Goal: Transaction & Acquisition: Purchase product/service

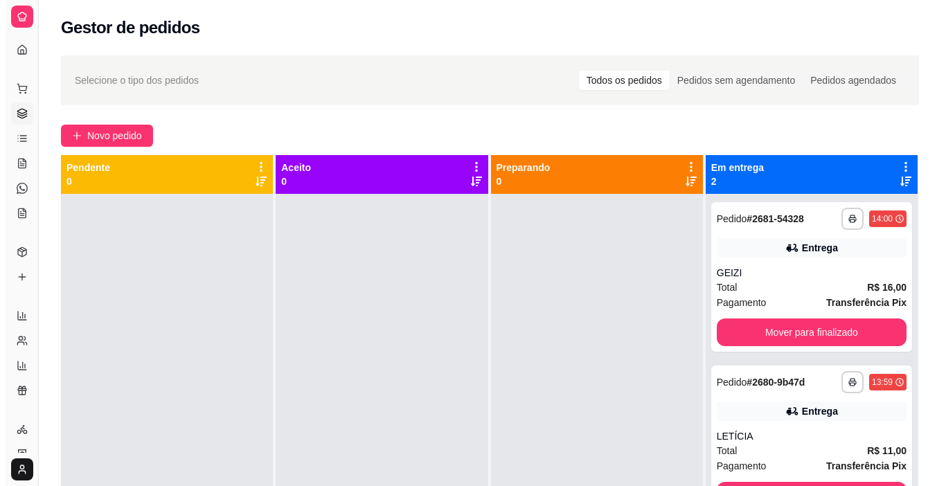
scroll to position [48, 0]
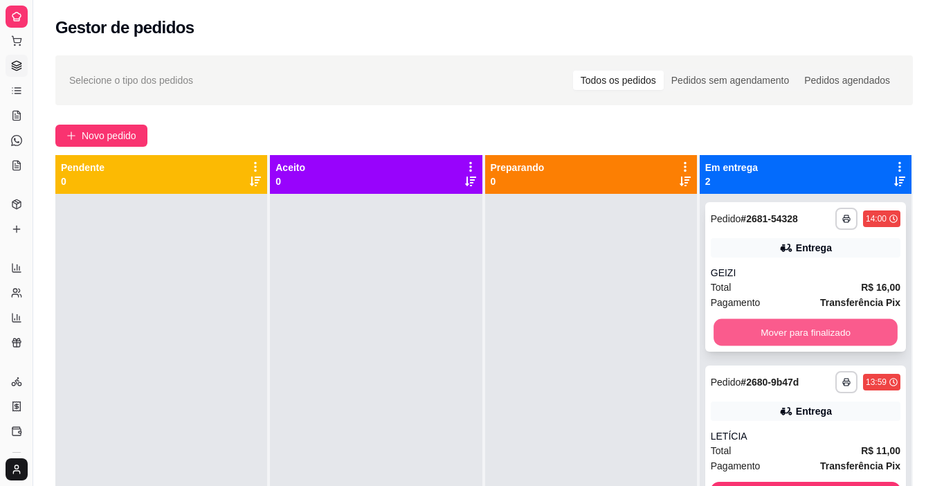
click at [752, 323] on button "Mover para finalizado" at bounding box center [806, 332] width 184 height 27
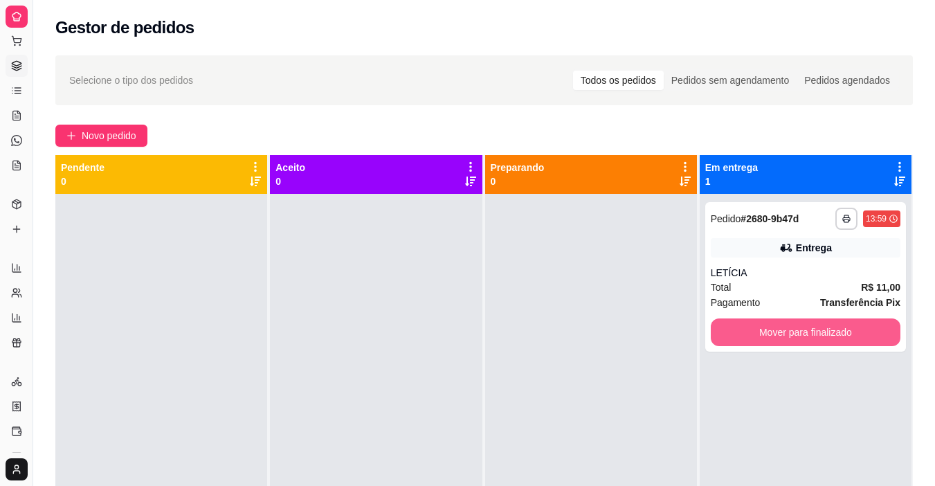
click at [753, 323] on button "Mover para finalizado" at bounding box center [806, 333] width 190 height 28
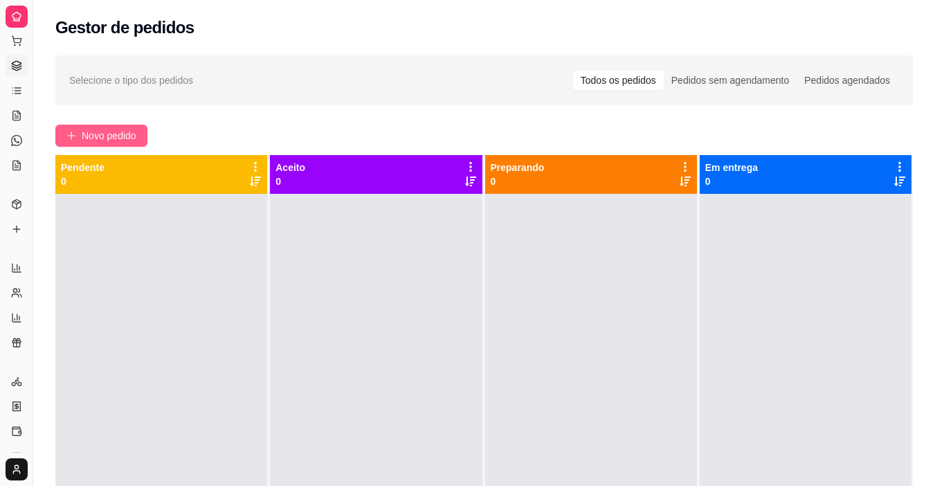
click at [113, 126] on button "Novo pedido" at bounding box center [101, 136] width 92 height 22
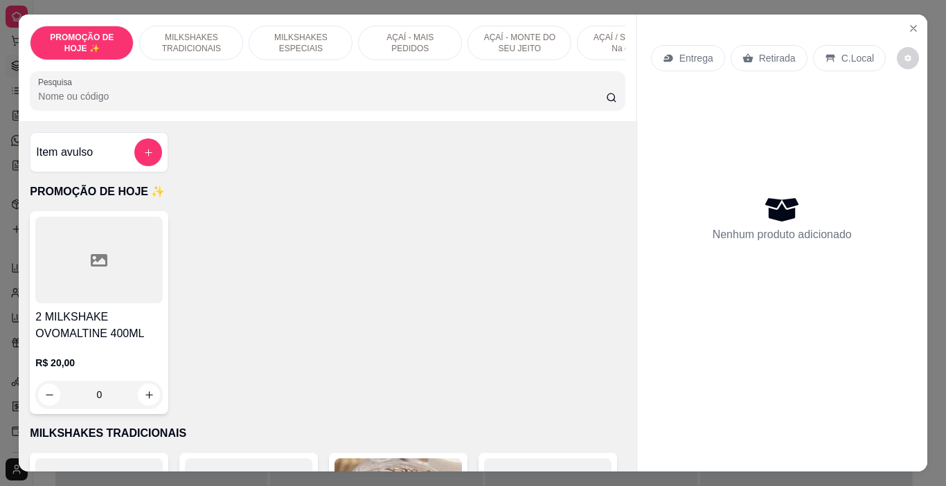
click at [310, 40] on p "MILKSHAKES ESPECIAIS" at bounding box center [300, 43] width 80 height 22
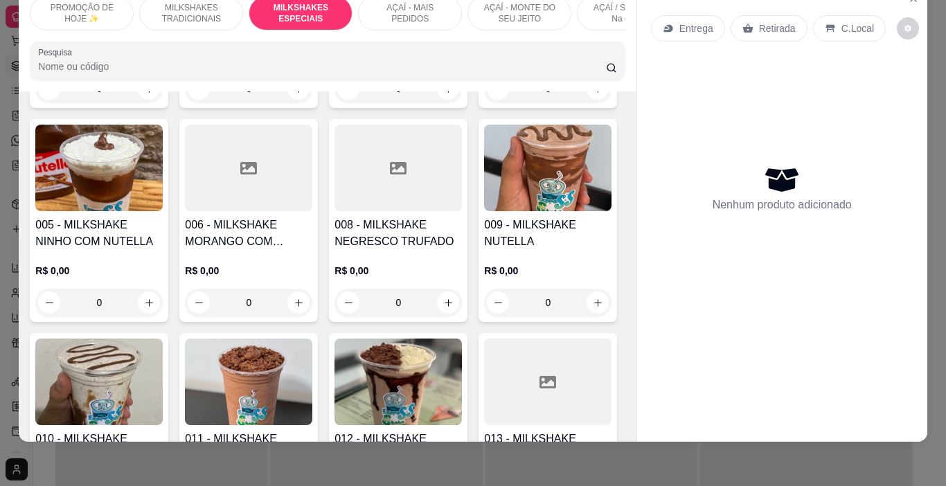
click at [166, 6] on p "MILKSHAKES TRADICIONAIS" at bounding box center [191, 13] width 80 height 22
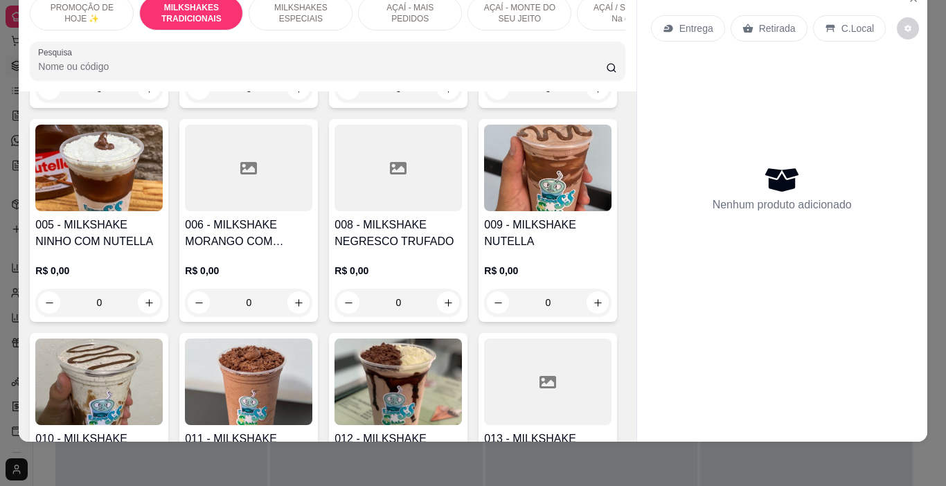
scroll to position [304, 0]
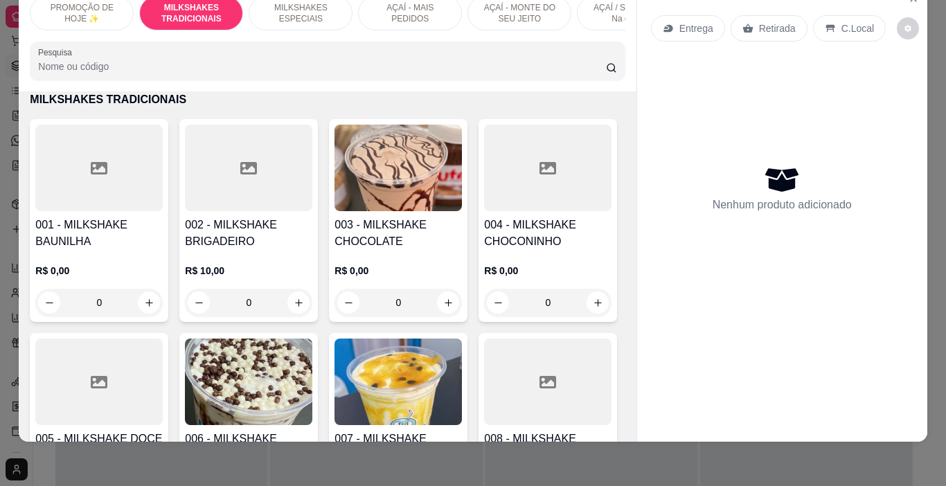
click at [96, 228] on h4 "001 - MILKSHAKE BAUNILHA" at bounding box center [98, 233] width 127 height 33
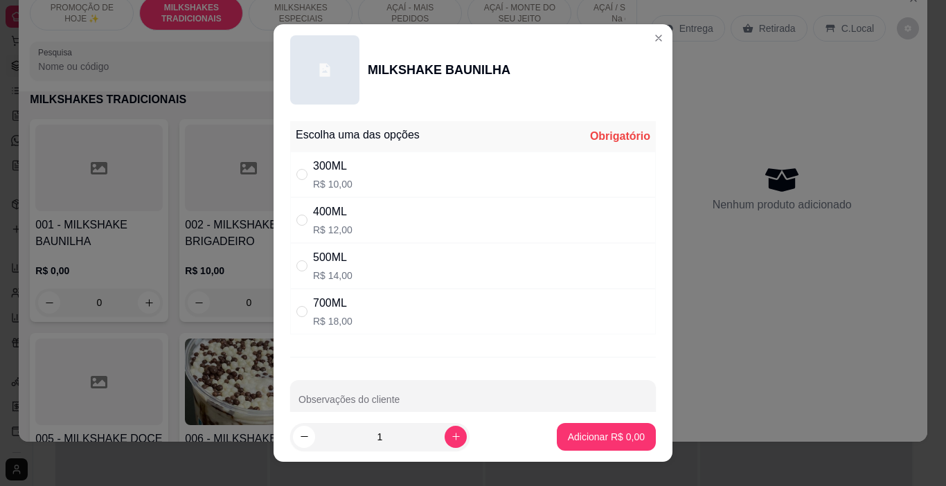
click at [415, 153] on div "300ML R$ 10,00" at bounding box center [473, 175] width 366 height 46
radio input "true"
click at [582, 436] on p "Adicionar R$ 10,00" at bounding box center [604, 436] width 80 height 13
type input "1"
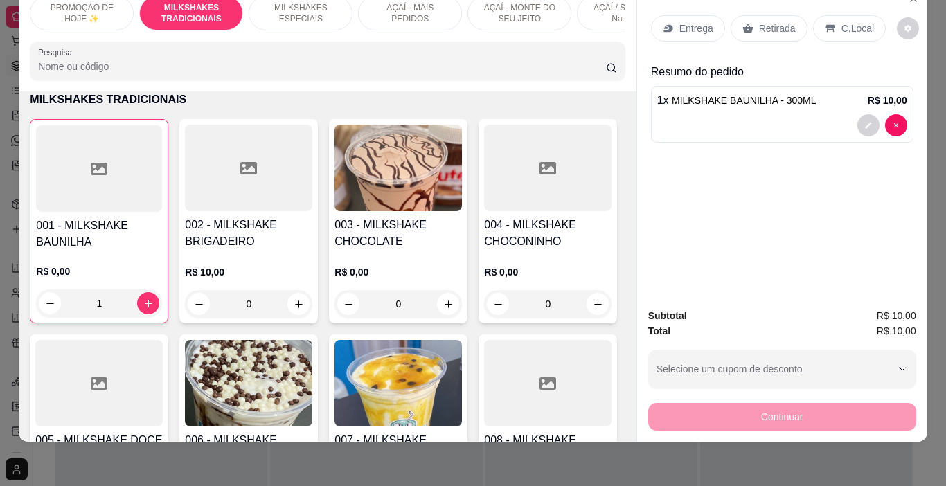
click at [667, 23] on icon at bounding box center [668, 28] width 11 height 11
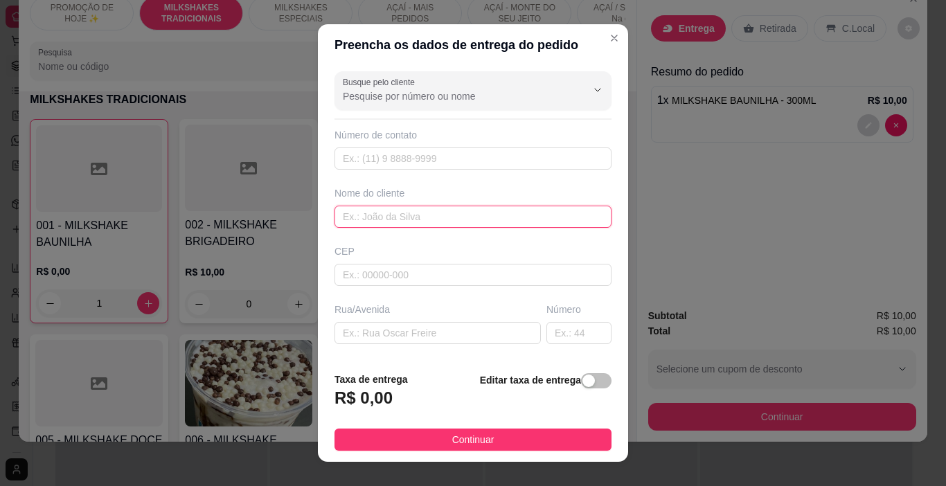
click at [484, 215] on input "text" at bounding box center [472, 217] width 277 height 22
type input "LEAL FLÁVIA"
click at [546, 438] on button "Continuar" at bounding box center [472, 440] width 277 height 22
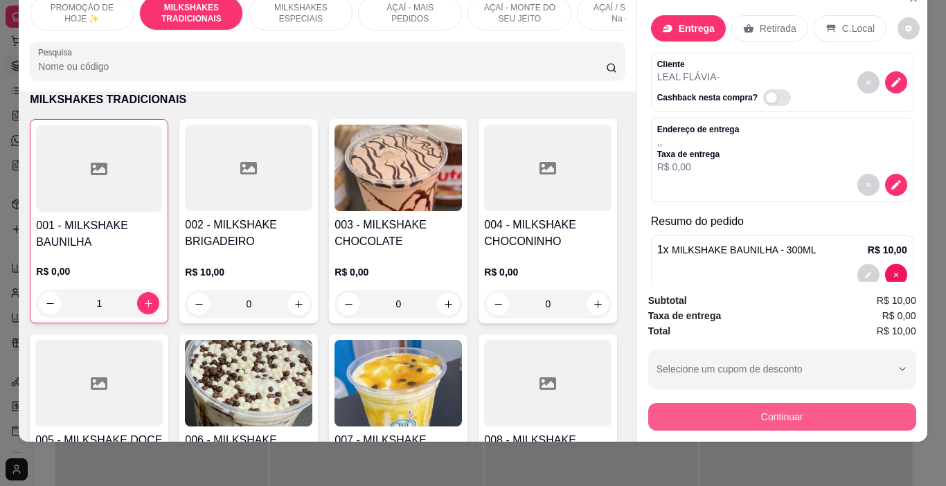
click at [674, 406] on button "Continuar" at bounding box center [782, 417] width 268 height 28
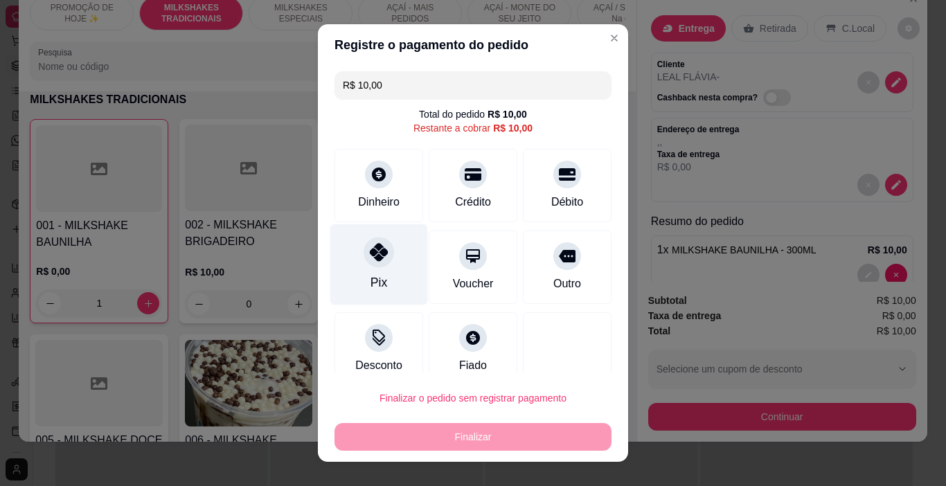
click at [385, 278] on div "Pix" at bounding box center [379, 264] width 98 height 81
type input "R$ 0,00"
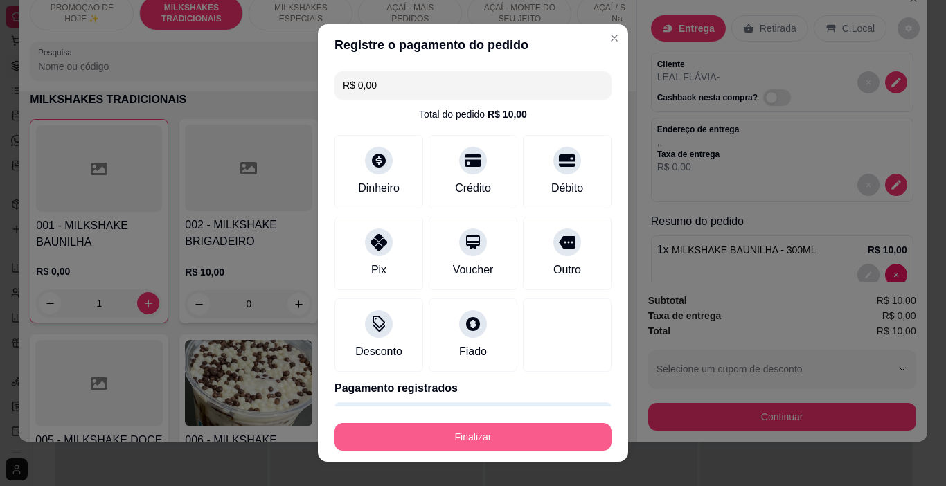
click at [496, 434] on button "Finalizar" at bounding box center [472, 437] width 277 height 28
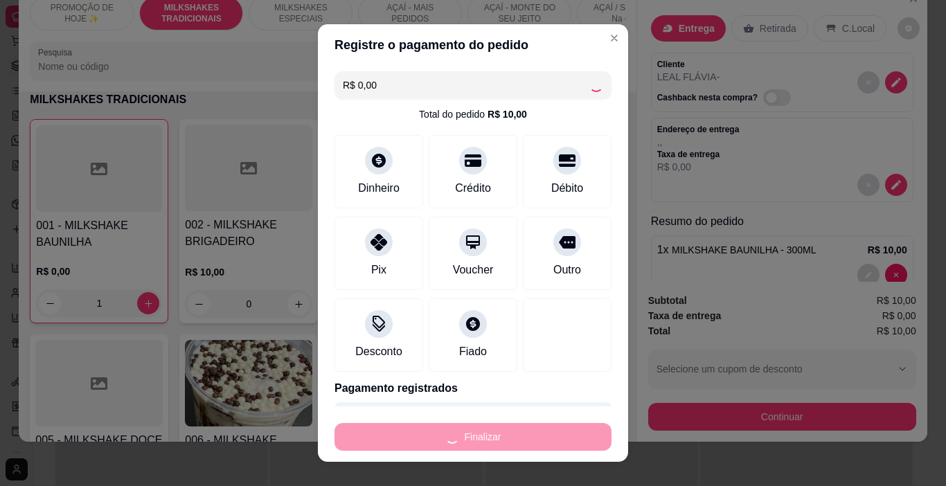
type input "0"
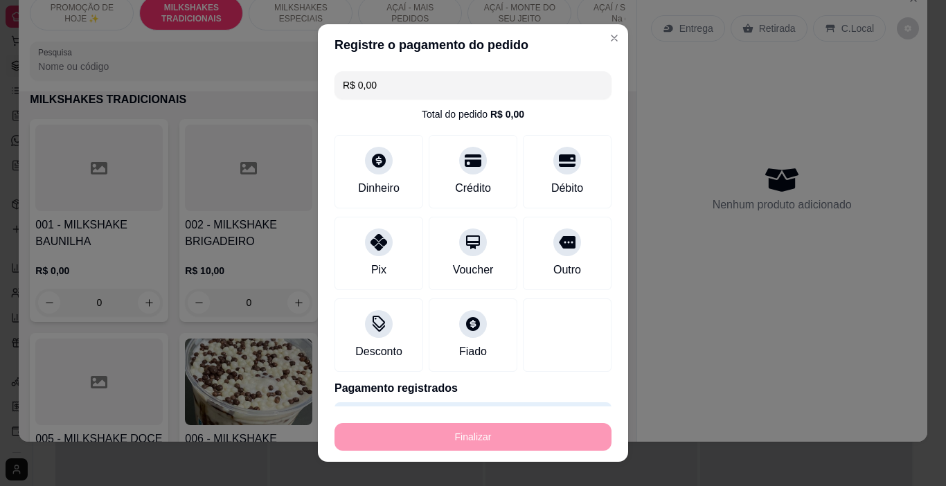
type input "-R$ 10,00"
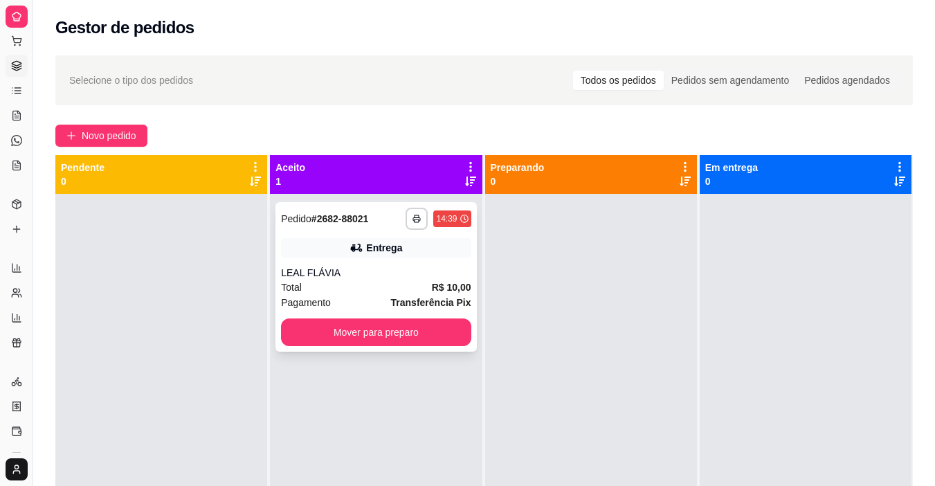
click at [449, 253] on div "Entrega" at bounding box center [376, 247] width 190 height 19
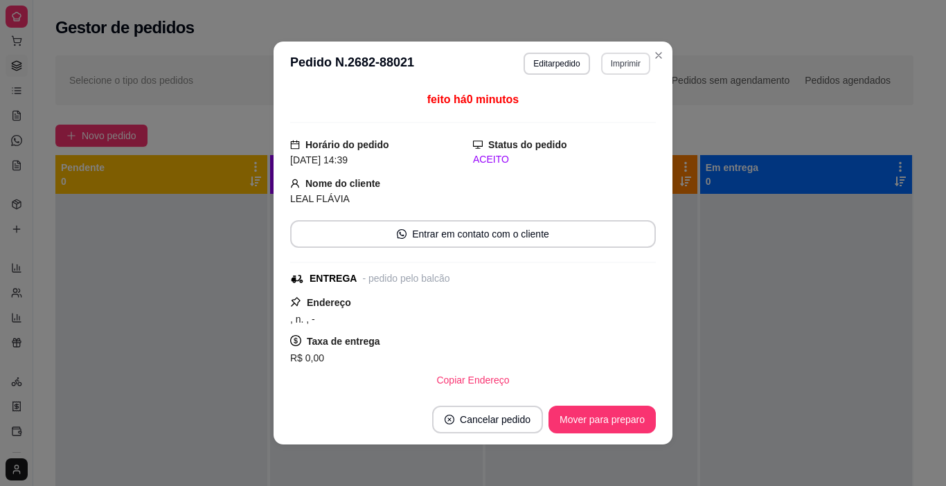
click at [618, 68] on button "Imprimir" at bounding box center [625, 64] width 49 height 22
click at [618, 112] on button "IMPRESSORA" at bounding box center [596, 112] width 100 height 22
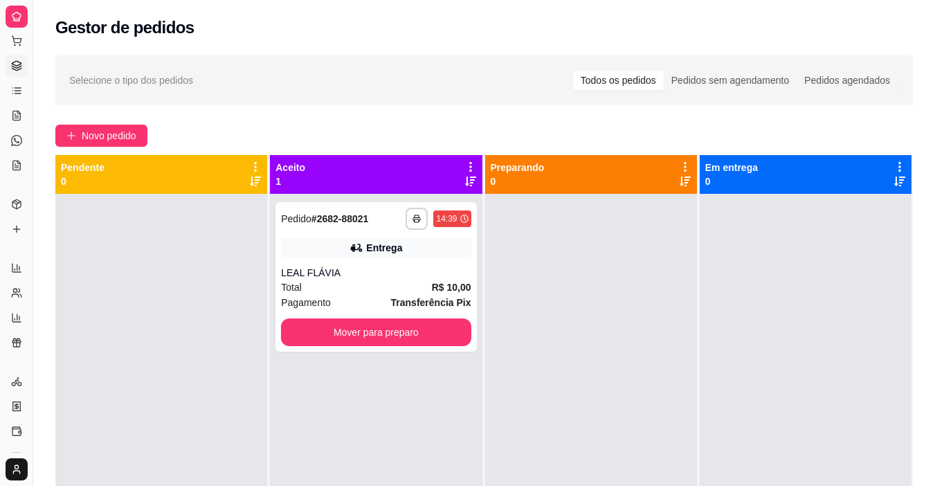
click at [743, 315] on div at bounding box center [806, 437] width 212 height 486
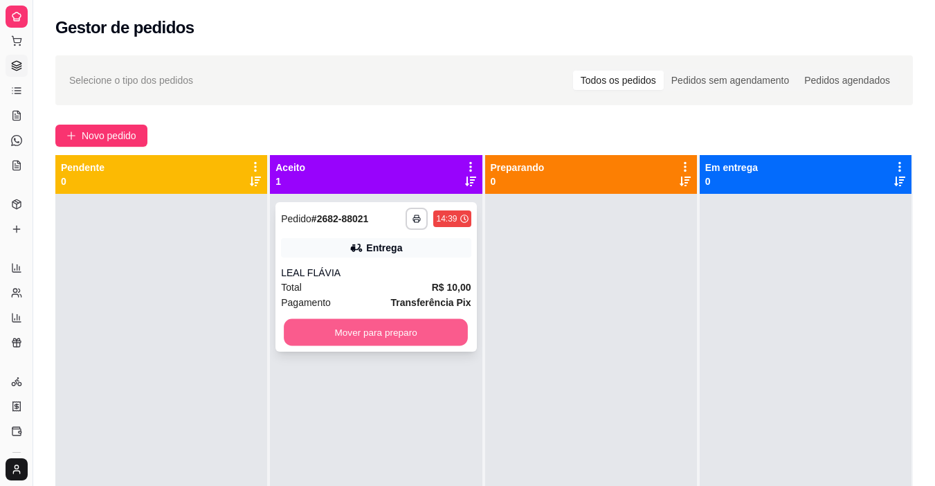
click at [415, 336] on button "Mover para preparo" at bounding box center [376, 332] width 184 height 27
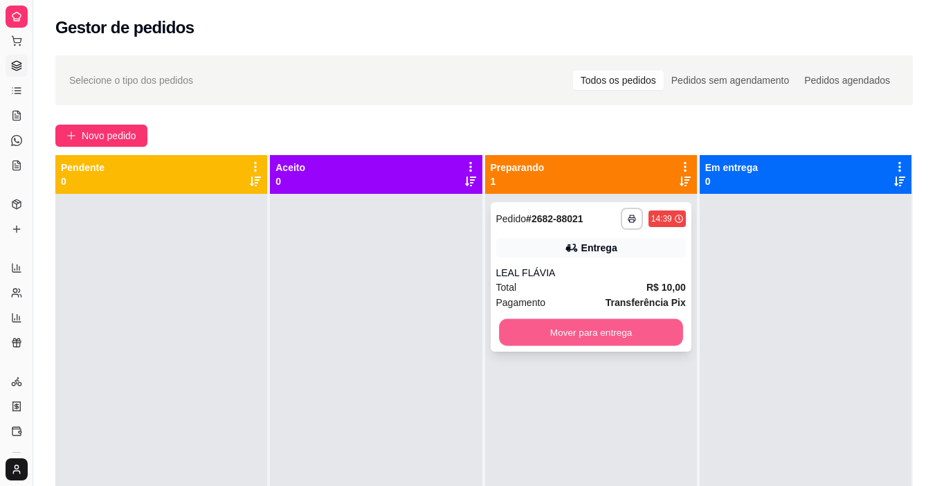
click at [600, 324] on button "Mover para entrega" at bounding box center [591, 332] width 184 height 27
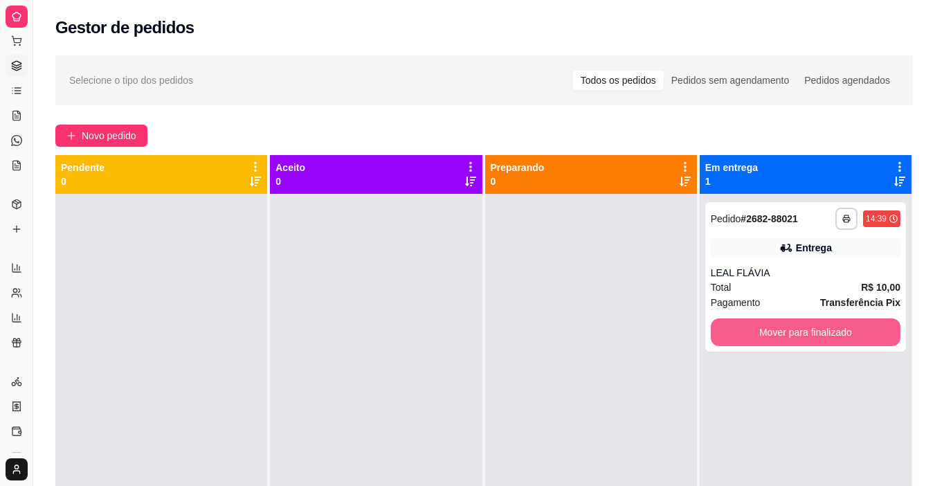
click at [767, 332] on button "Mover para finalizado" at bounding box center [806, 333] width 190 height 28
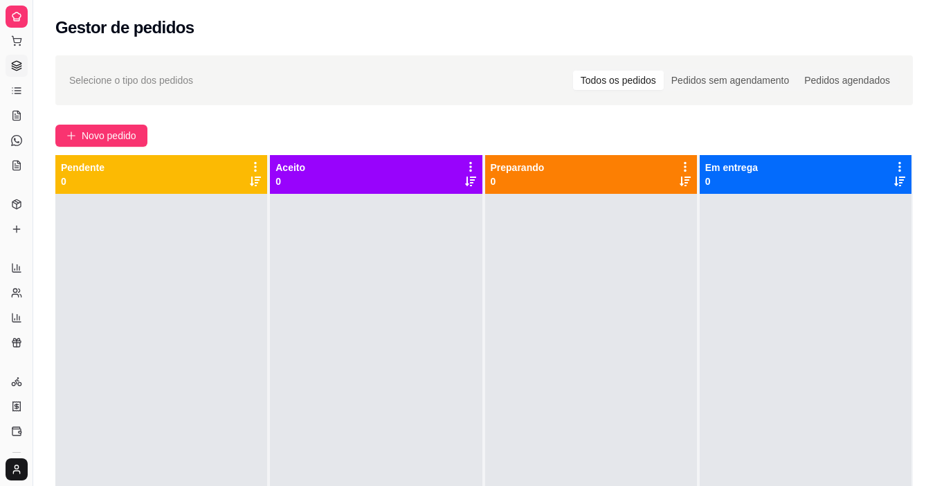
drag, startPoint x: 404, startPoint y: 191, endPoint x: 170, endPoint y: 174, distance: 235.3
click at [256, 193] on div "Pendente 0 Aceito 0 Preparando 0 Em entrega 0" at bounding box center [484, 398] width 858 height 486
click at [75, 127] on button "Novo pedido" at bounding box center [101, 136] width 92 height 22
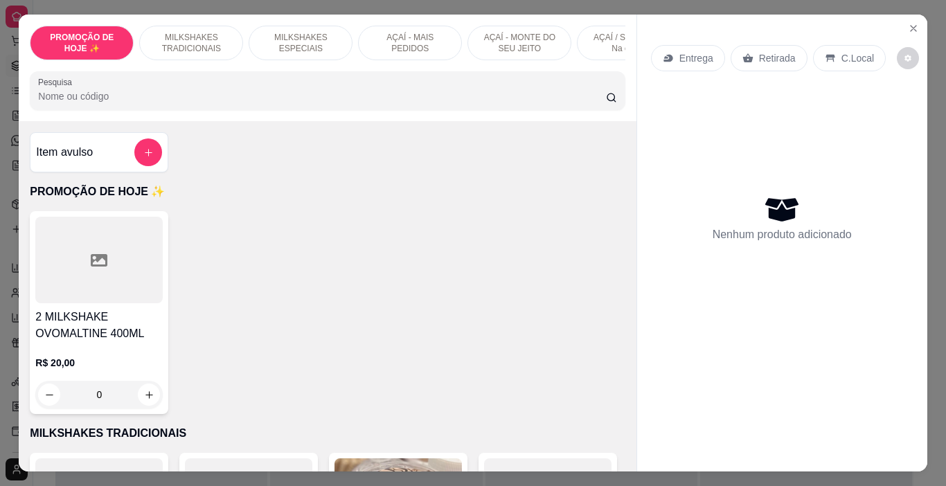
click at [331, 55] on div "MILKSHAKES ESPECIAIS" at bounding box center [301, 43] width 104 height 35
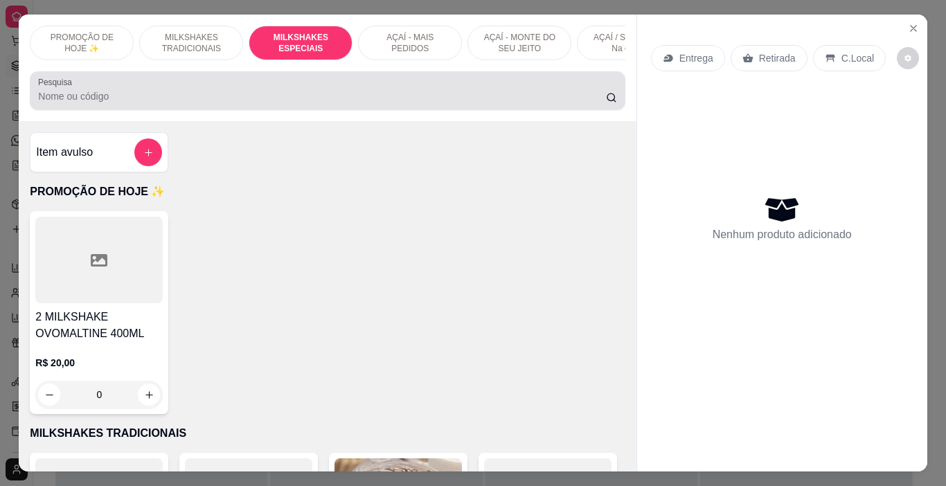
scroll to position [35, 0]
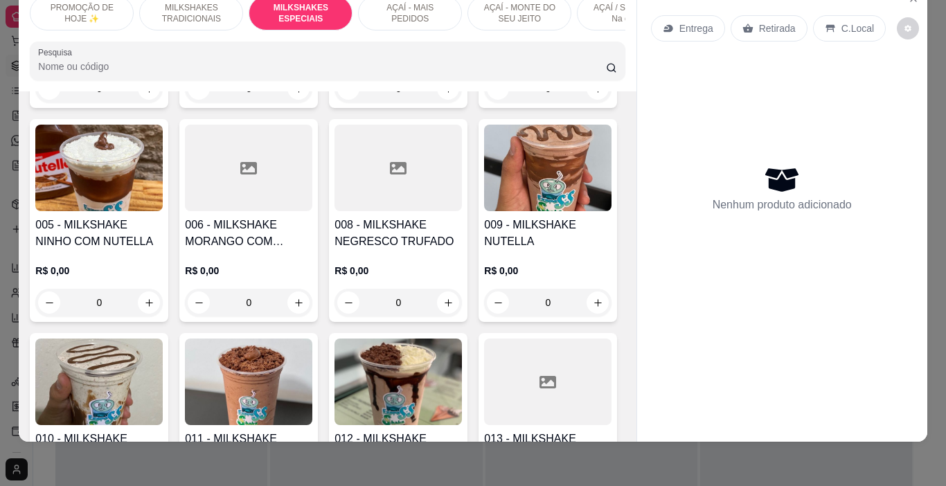
click at [359, 35] on div "PROMOÇÃO DE HOJE ✨ MILKSHAKES TRADICIONAIS MILKSHAKES ESPECIAIS AÇAÍ - MAIS PED…" at bounding box center [327, 38] width 617 height 107
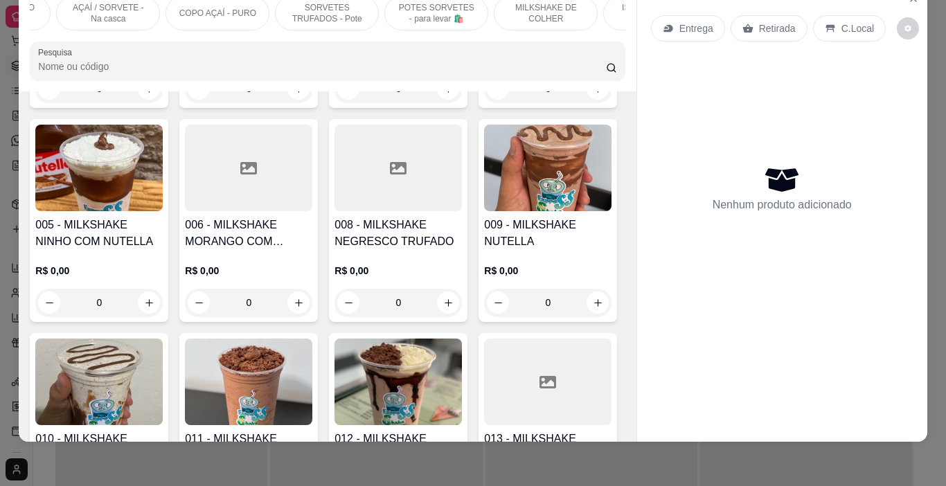
click at [303, 8] on p "SORVETES TRUFADOS - Pote" at bounding box center [327, 13] width 80 height 22
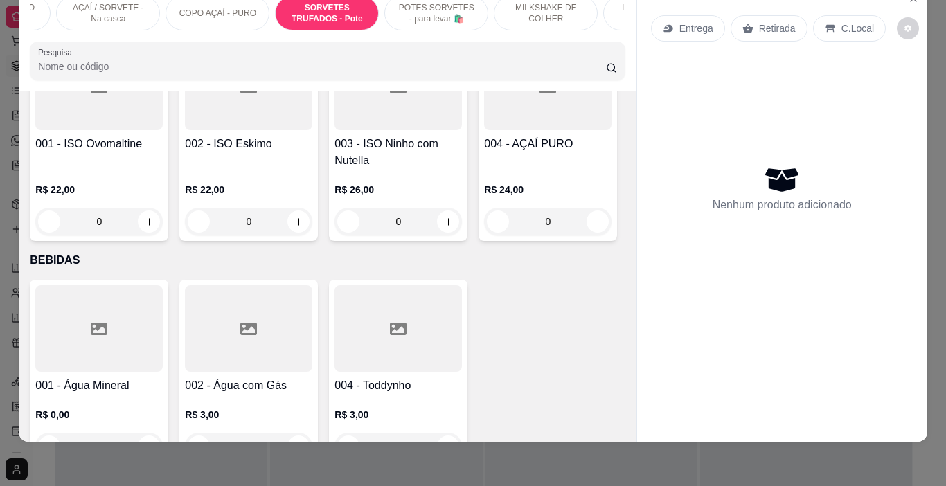
type input "1"
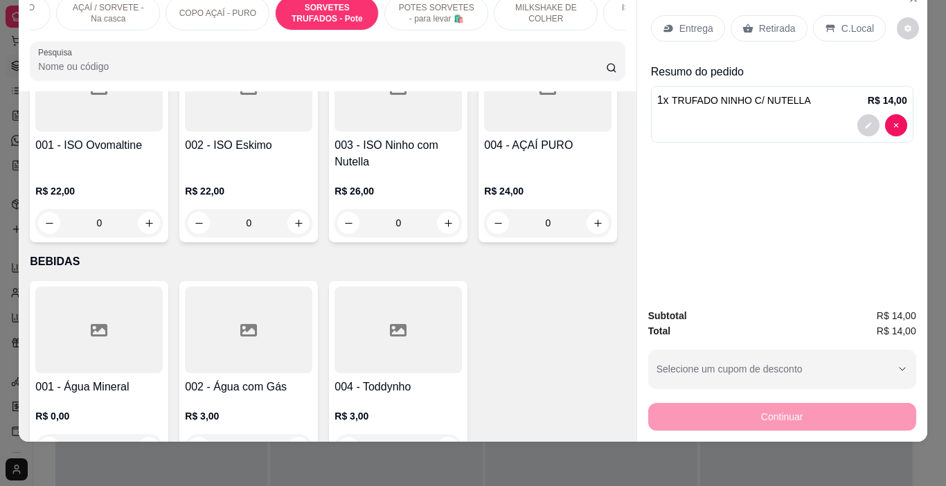
click at [690, 21] on p "Entrega" at bounding box center [696, 28] width 34 height 14
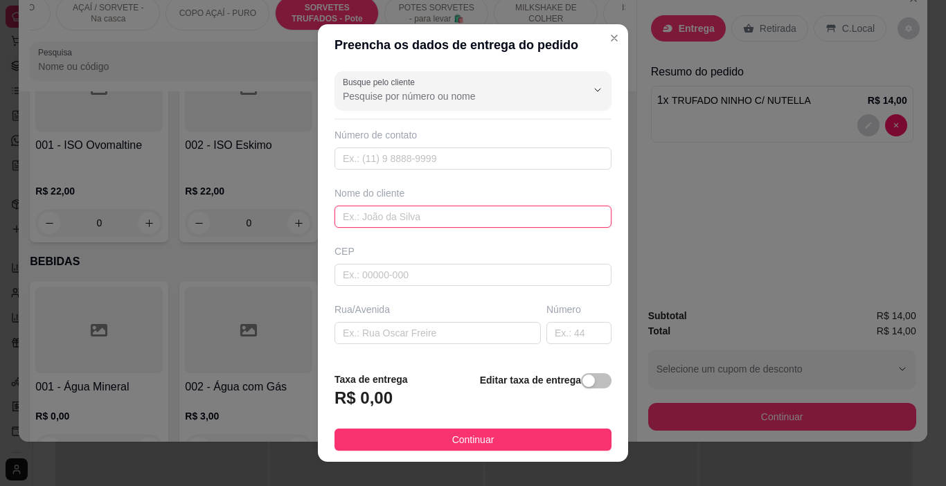
click at [364, 213] on input "text" at bounding box center [472, 217] width 277 height 22
type input "CISSA"
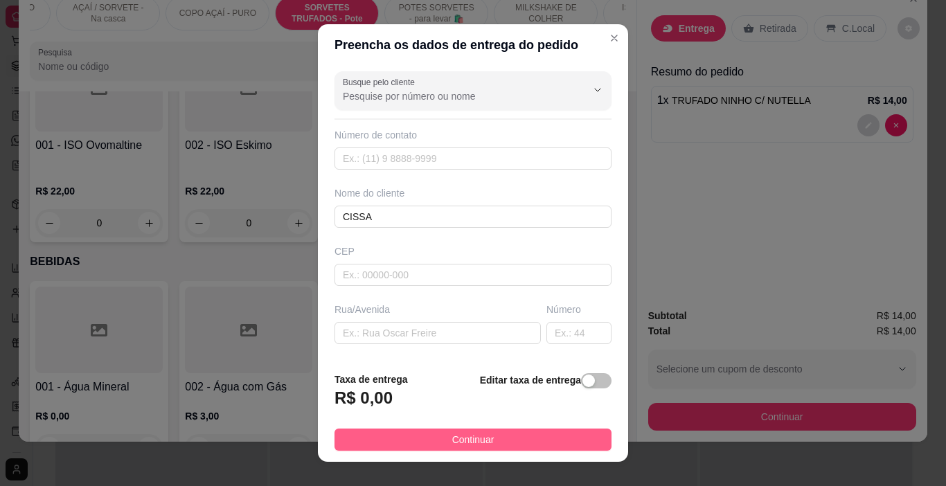
click at [533, 447] on button "Continuar" at bounding box center [472, 440] width 277 height 22
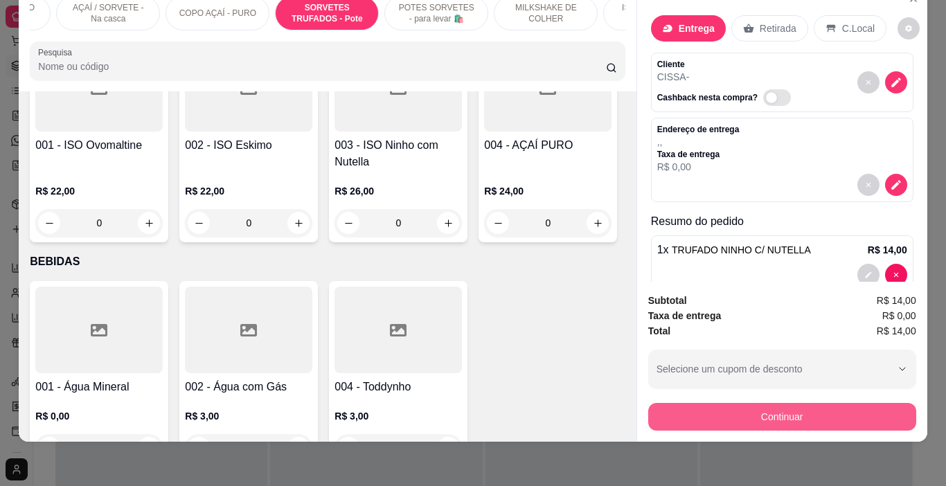
click at [663, 403] on button "Continuar" at bounding box center [782, 417] width 268 height 28
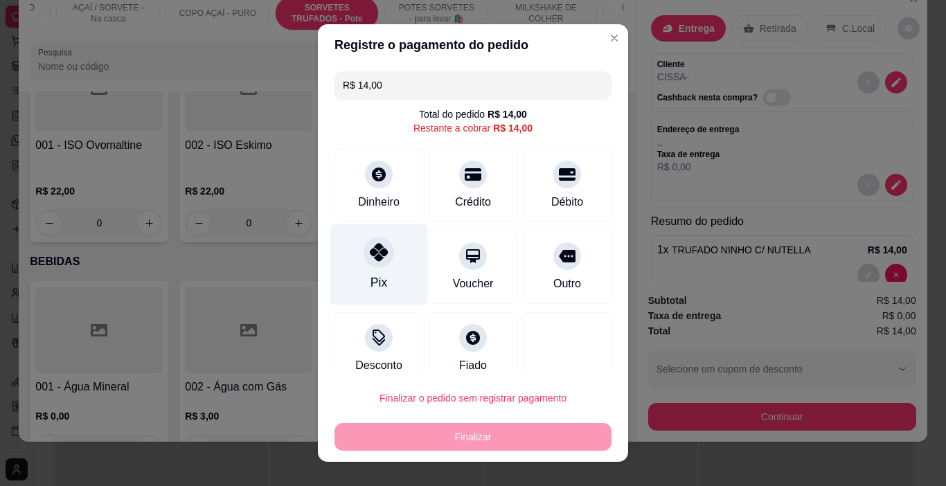
click at [367, 269] on div "Pix" at bounding box center [379, 264] width 98 height 81
type input "R$ 0,00"
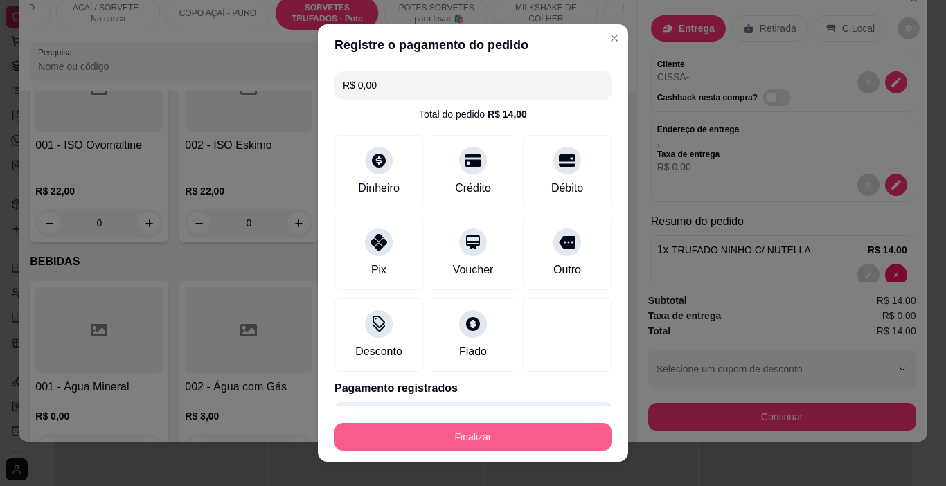
click at [404, 436] on button "Finalizar" at bounding box center [472, 437] width 277 height 28
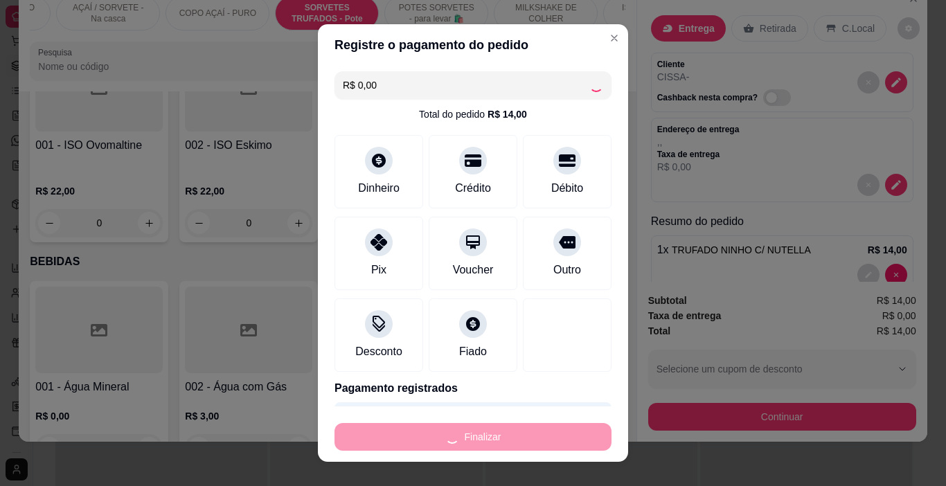
type input "0"
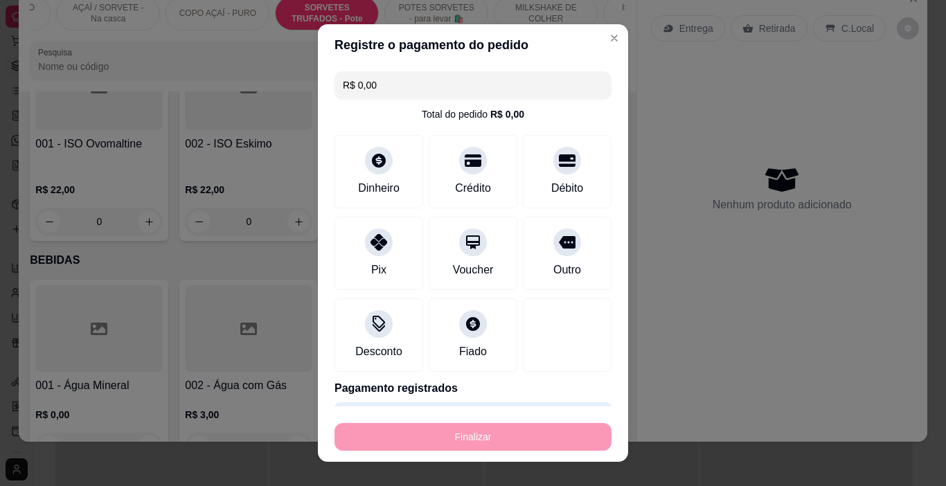
type input "-R$ 14,00"
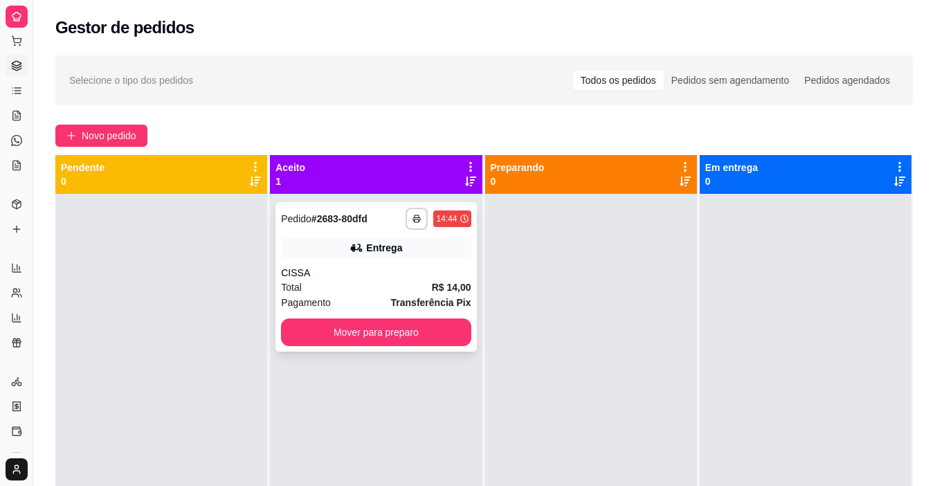
click at [391, 265] on div "**********" at bounding box center [376, 277] width 201 height 150
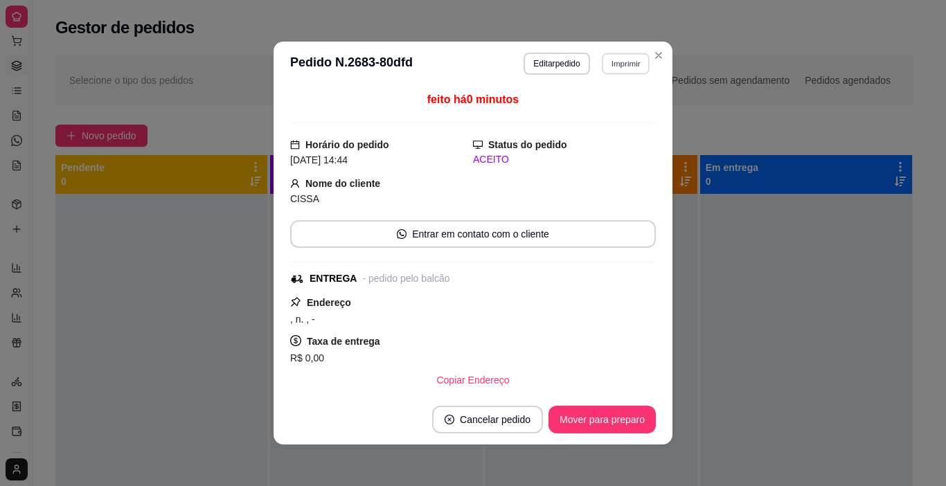
click at [625, 59] on button "Imprimir" at bounding box center [626, 63] width 48 height 21
click at [616, 107] on button "IMPRESSORA" at bounding box center [596, 112] width 100 height 22
click at [645, 423] on button "Mover para preparo" at bounding box center [601, 420] width 107 height 28
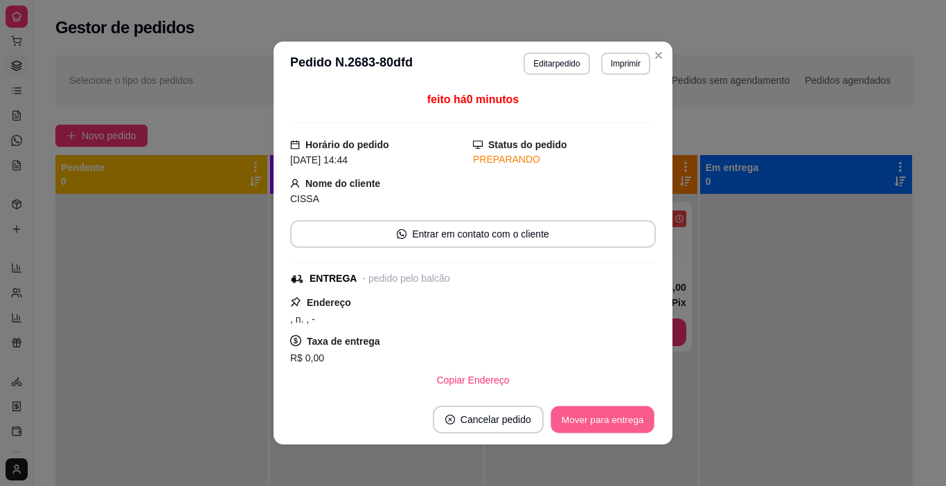
click at [645, 423] on button "Mover para entrega" at bounding box center [602, 419] width 104 height 27
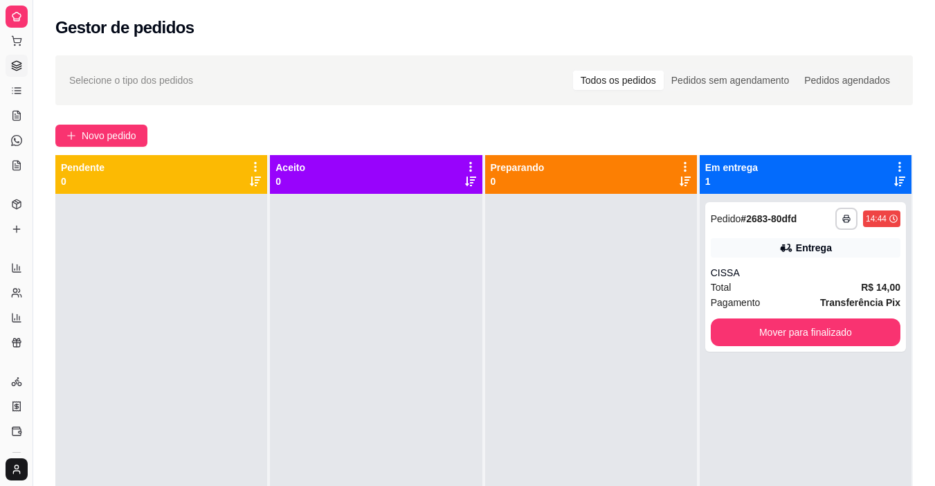
click at [607, 392] on div at bounding box center [591, 437] width 212 height 486
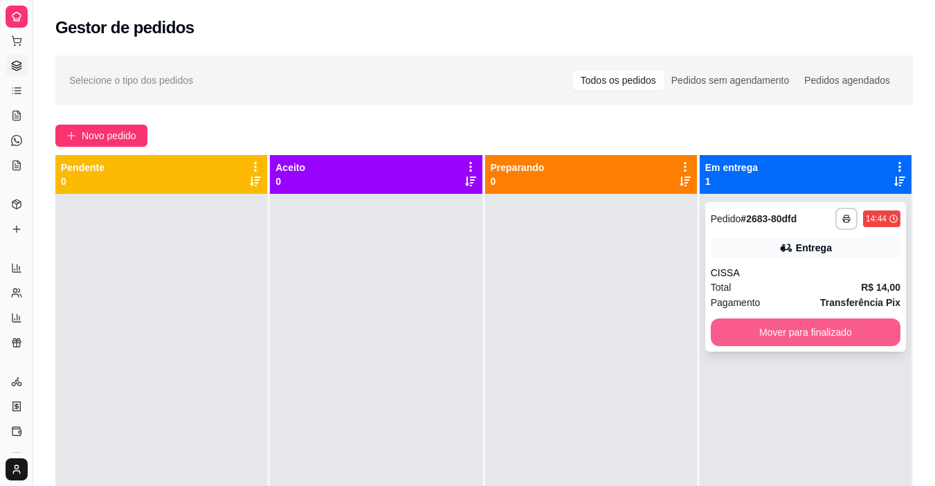
click at [780, 345] on button "Mover para finalizado" at bounding box center [806, 333] width 190 height 28
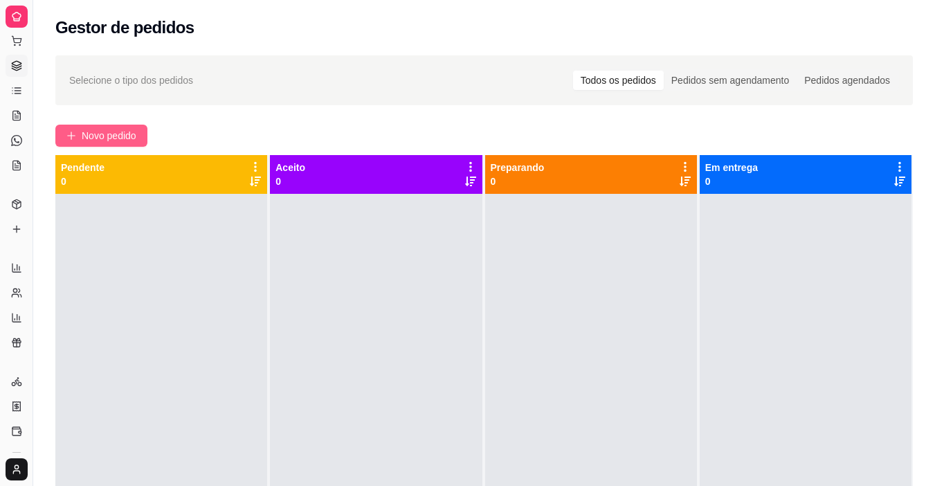
click at [107, 134] on span "Novo pedido" at bounding box center [109, 135] width 55 height 15
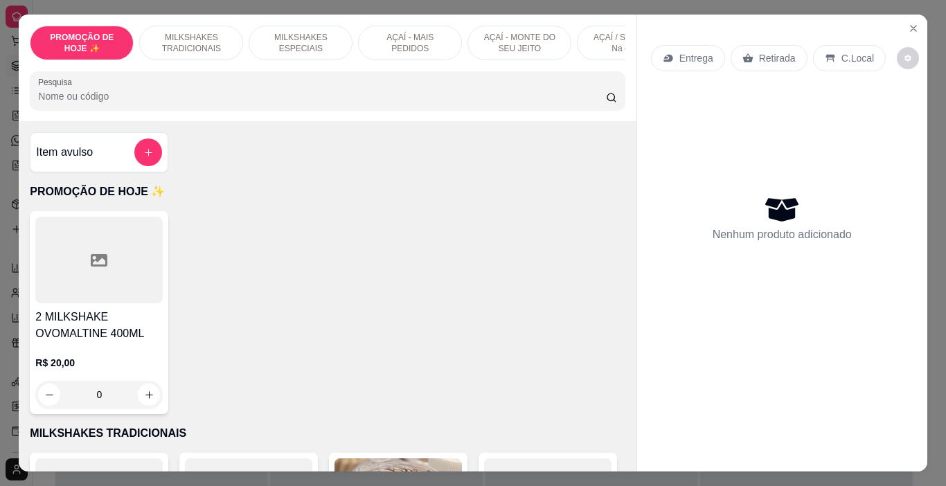
click at [600, 42] on p "AÇAÍ / SORVETE - Na casca" at bounding box center [629, 43] width 80 height 22
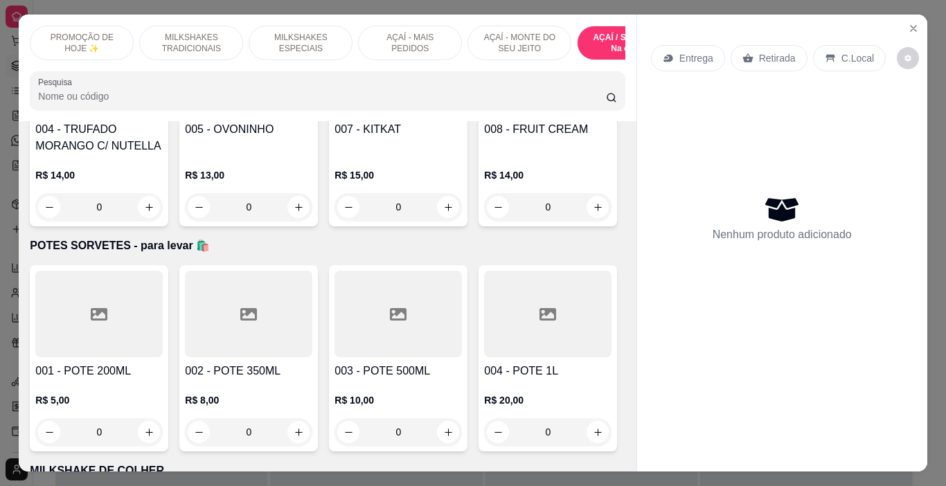
scroll to position [35, 0]
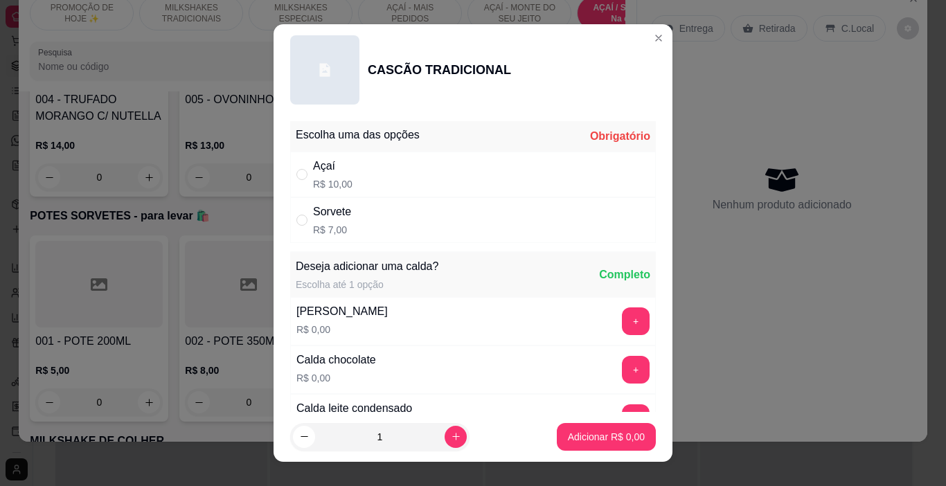
click at [413, 221] on div "Sorvete R$ 7,00" at bounding box center [473, 220] width 366 height 46
radio input "true"
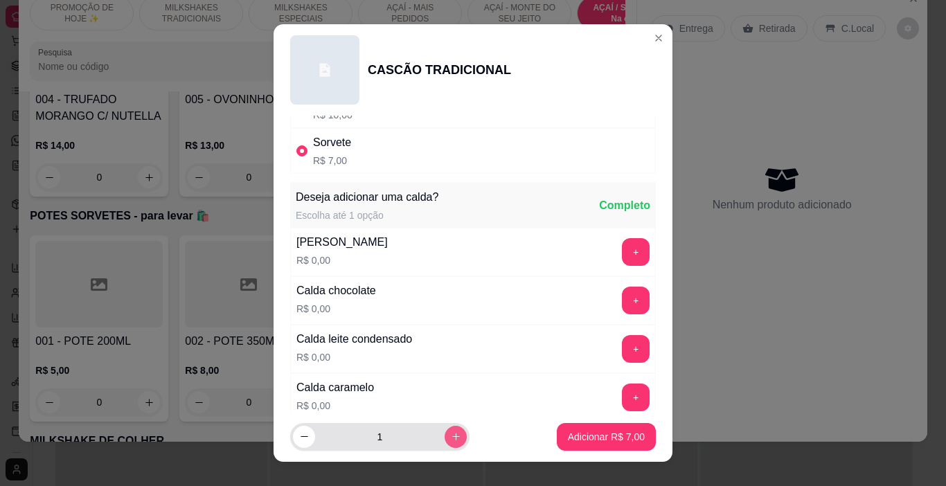
click at [445, 433] on button "increase-product-quantity" at bounding box center [456, 437] width 22 height 22
type input "2"
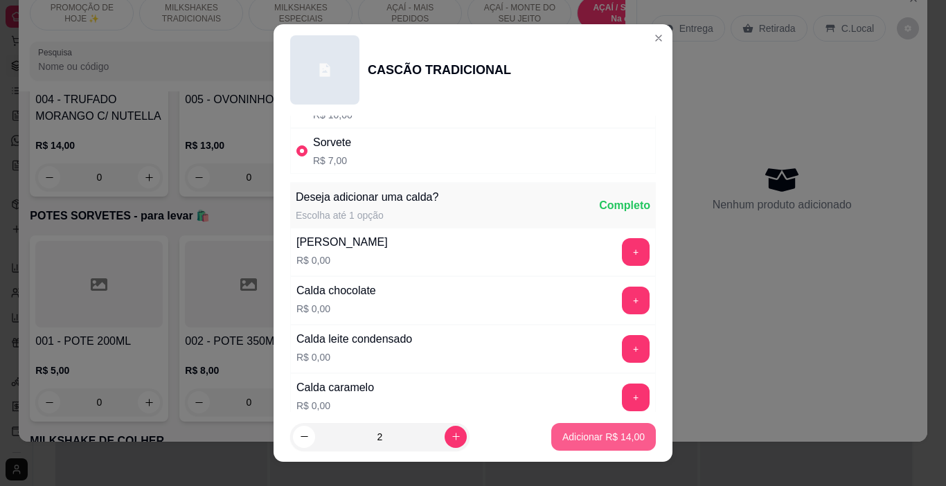
click at [571, 432] on p "Adicionar R$ 14,00" at bounding box center [603, 437] width 82 height 14
type input "2"
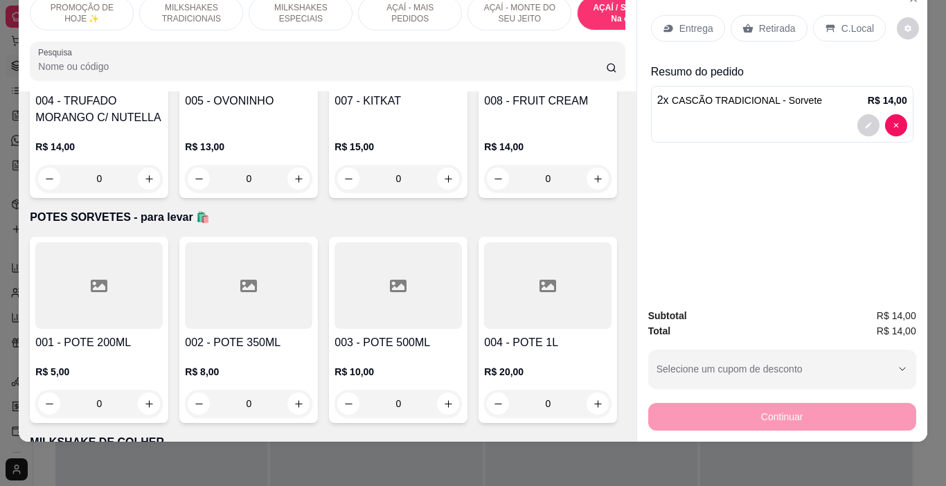
click at [686, 24] on p "Entrega" at bounding box center [696, 28] width 34 height 14
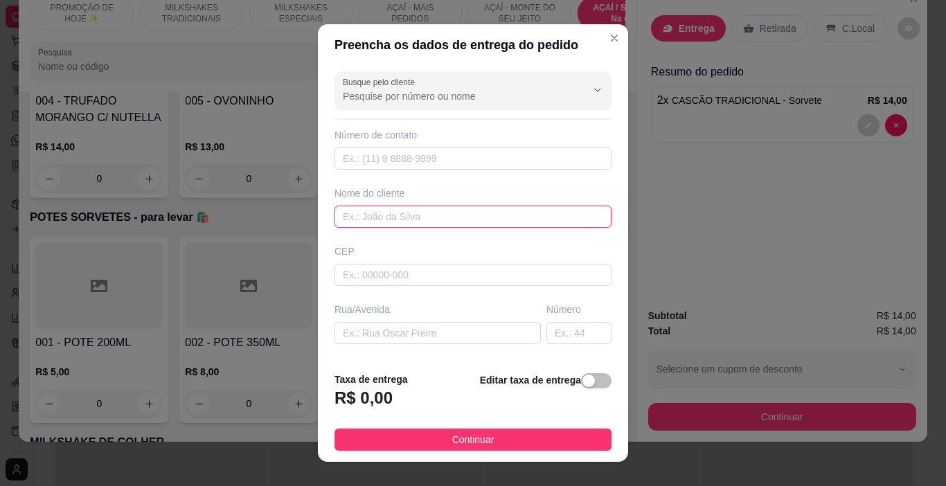
click at [359, 220] on input "text" at bounding box center [472, 217] width 277 height 22
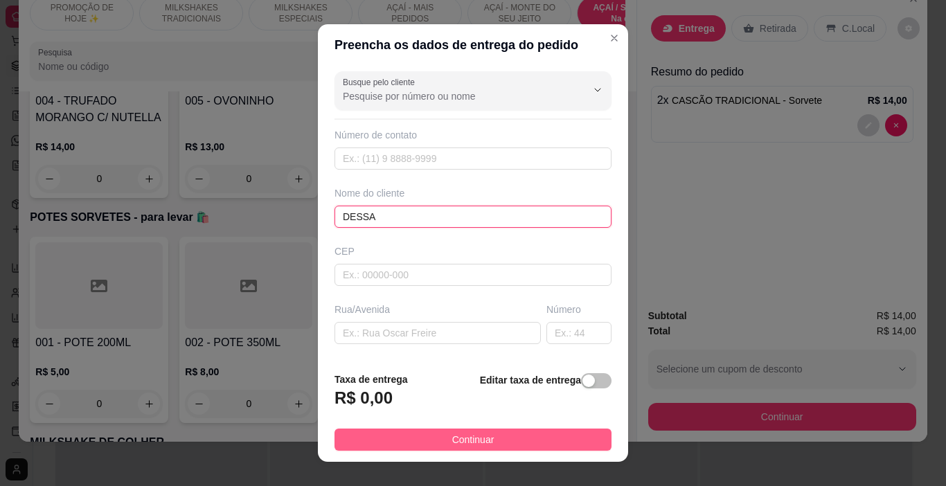
type input "DESSA"
click at [452, 437] on span "Continuar" at bounding box center [473, 439] width 42 height 15
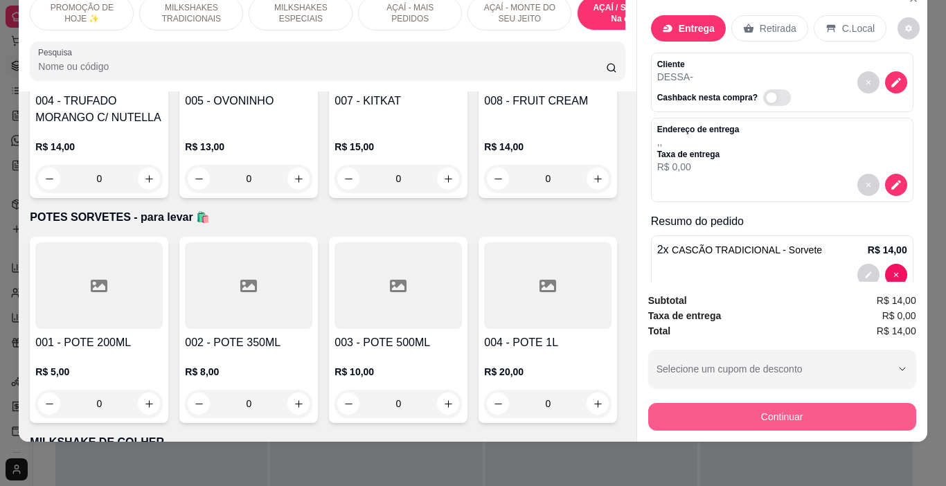
click at [706, 403] on button "Continuar" at bounding box center [782, 417] width 268 height 28
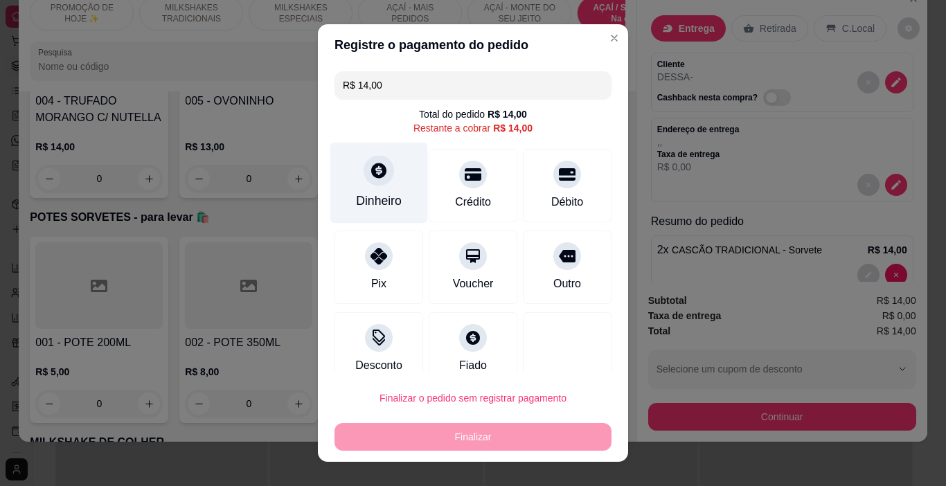
click at [356, 192] on div "Dinheiro" at bounding box center [379, 201] width 46 height 18
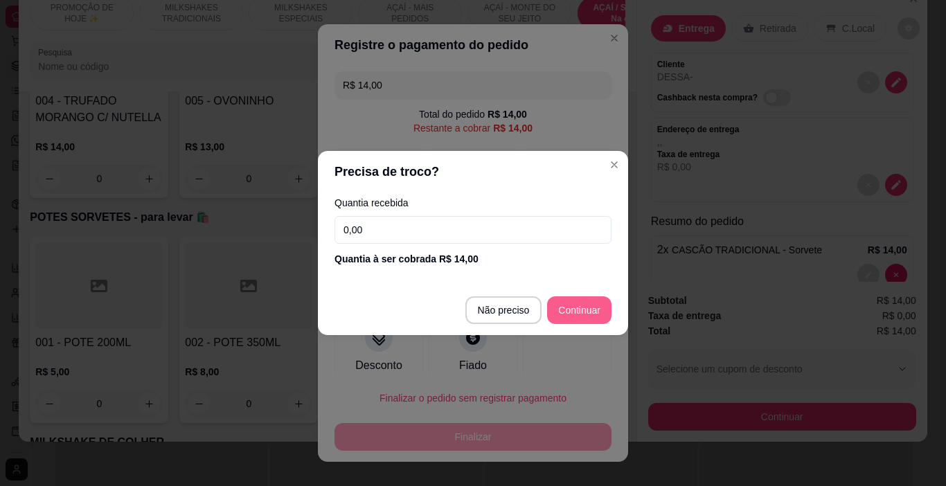
type input "R$ 0,00"
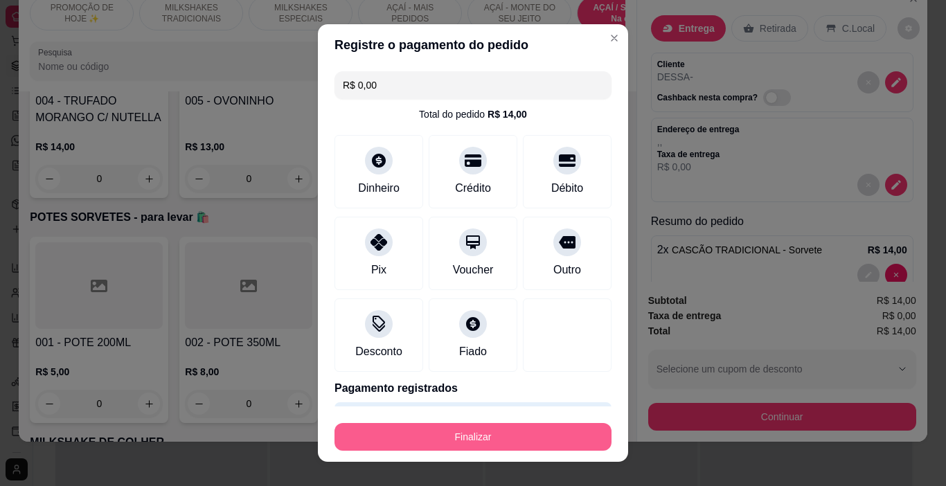
click at [512, 433] on button "Finalizar" at bounding box center [472, 437] width 277 height 28
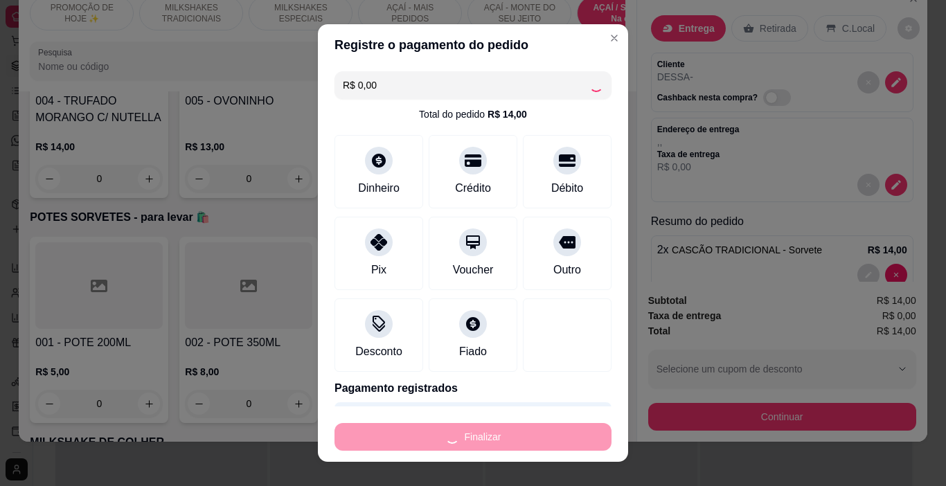
type input "0"
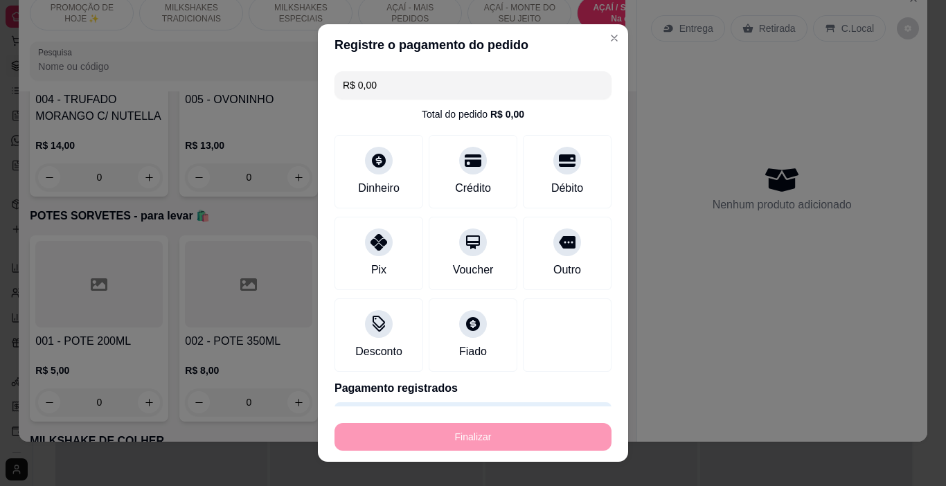
type input "-R$ 14,00"
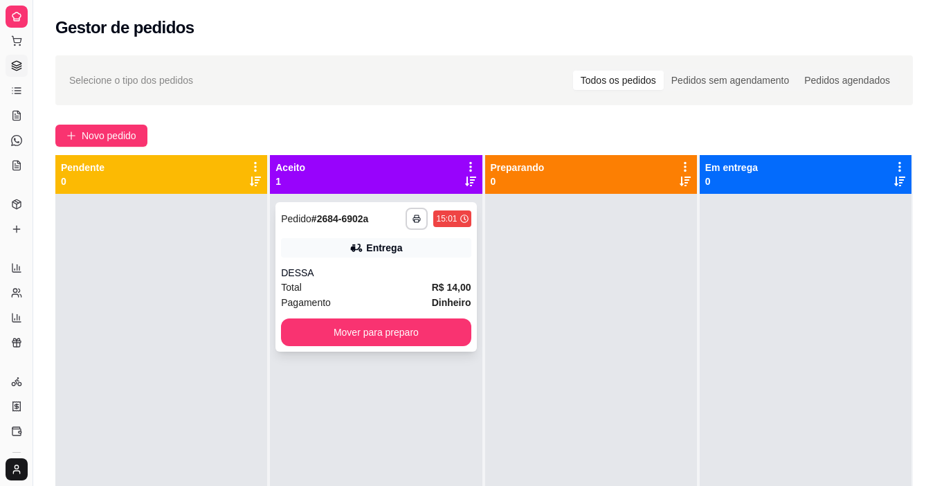
click at [418, 269] on div "DESSA" at bounding box center [376, 273] width 190 height 14
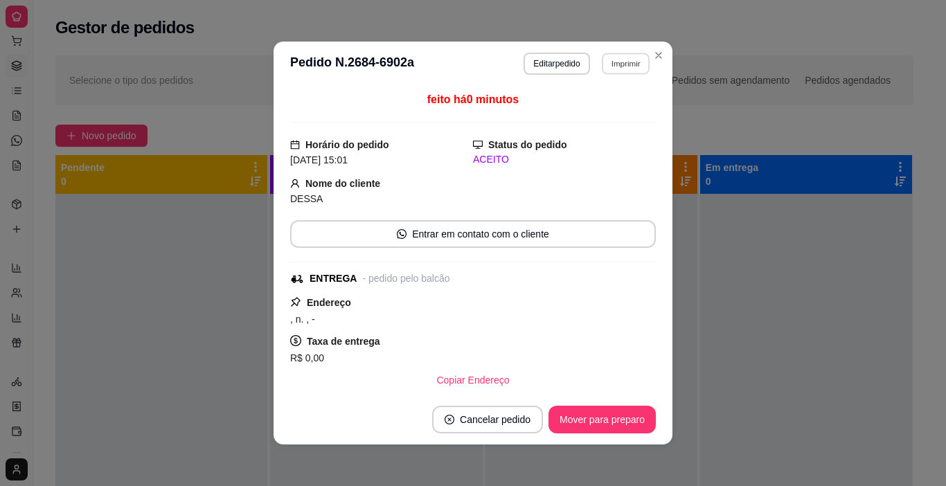
click at [602, 60] on button "Imprimir" at bounding box center [626, 63] width 48 height 21
click at [601, 109] on button "IMPRESSORA" at bounding box center [596, 112] width 100 height 22
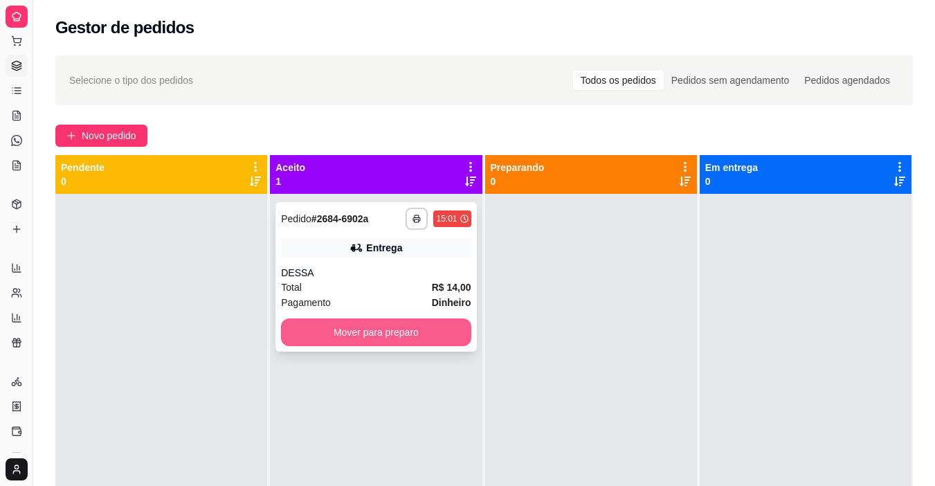
click at [396, 330] on button "Mover para preparo" at bounding box center [376, 333] width 190 height 28
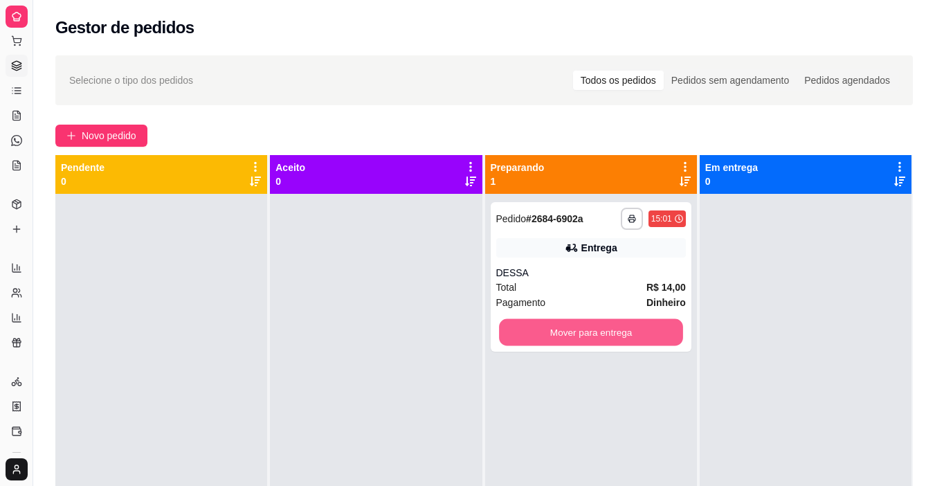
click at [575, 336] on button "Mover para entrega" at bounding box center [591, 332] width 184 height 27
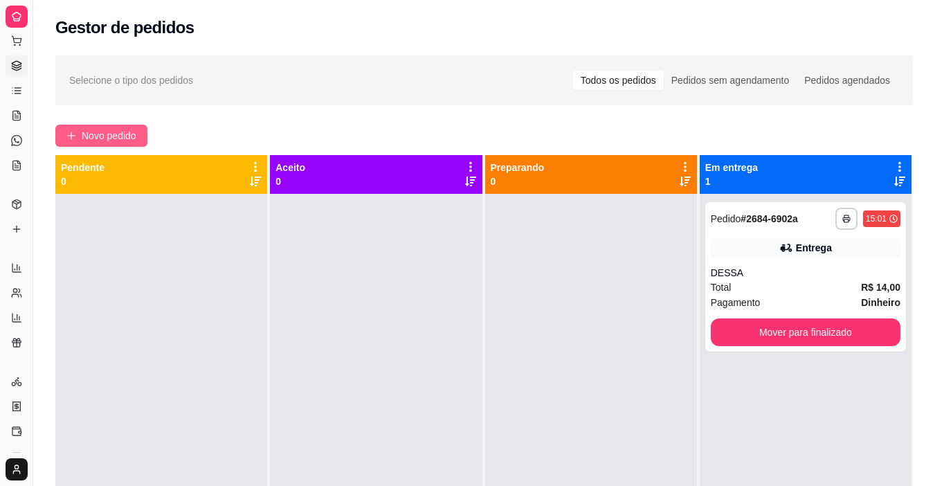
click at [85, 141] on span "Novo pedido" at bounding box center [109, 135] width 55 height 15
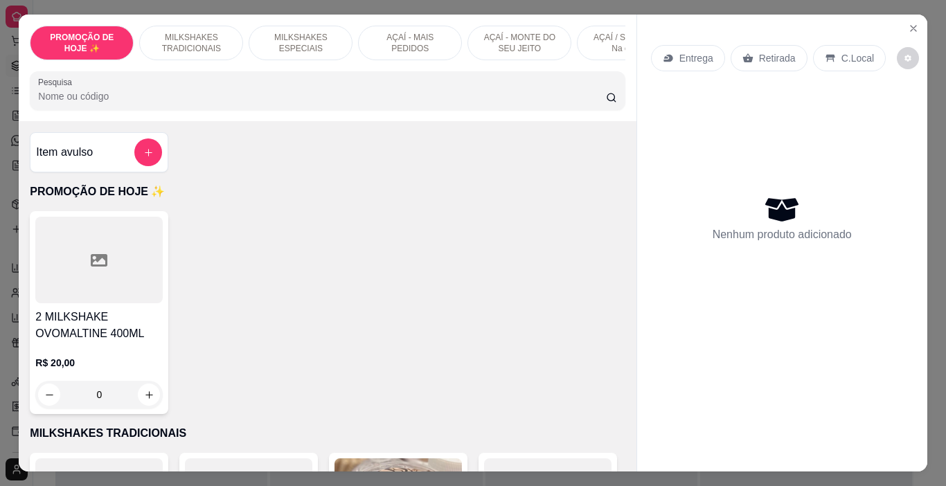
click at [409, 40] on p "AÇAÍ - MAIS PEDIDOS" at bounding box center [410, 43] width 80 height 22
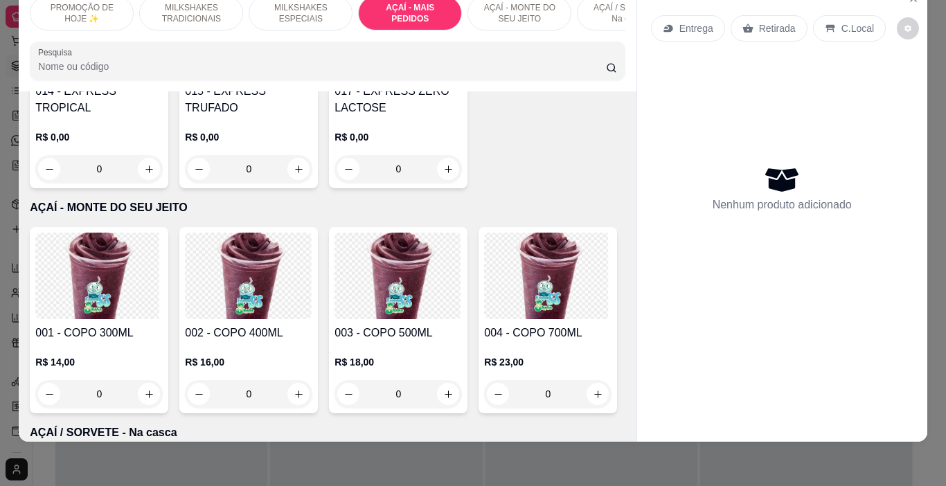
scroll to position [2845, 0]
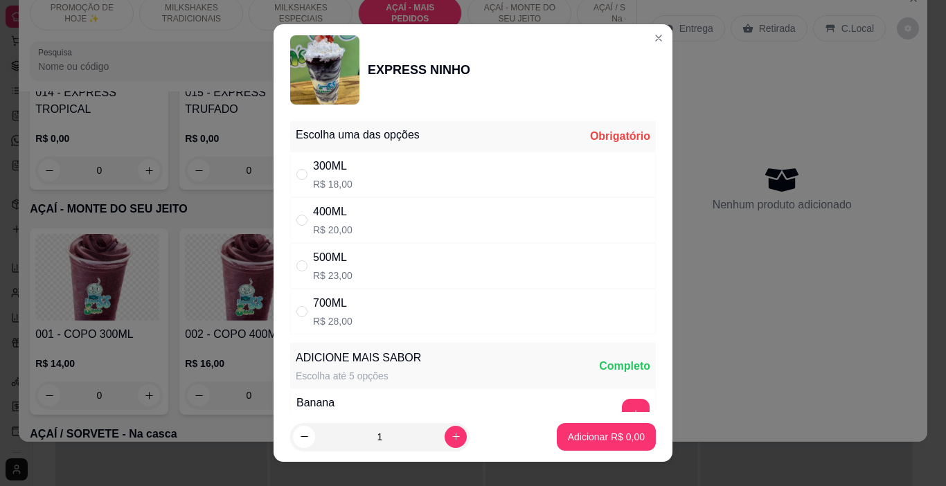
click at [381, 312] on div "700ML R$ 28,00" at bounding box center [473, 312] width 366 height 46
radio input "true"
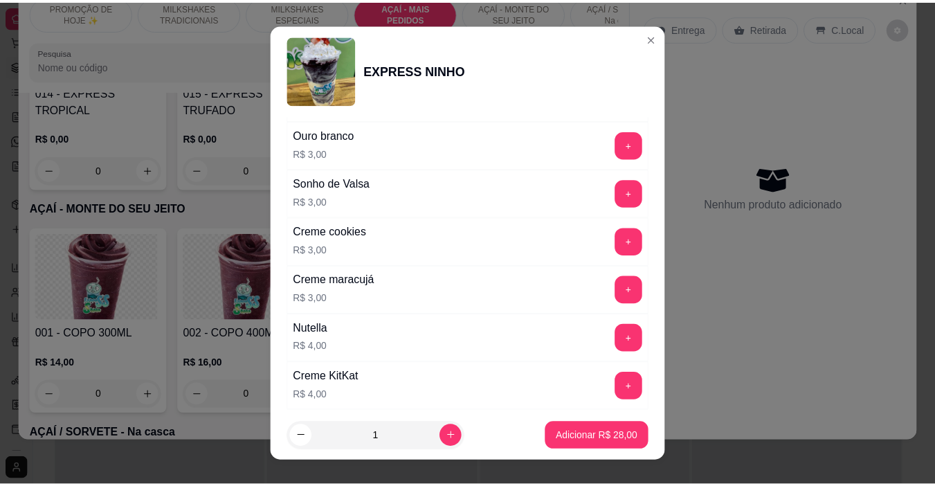
scroll to position [1631, 0]
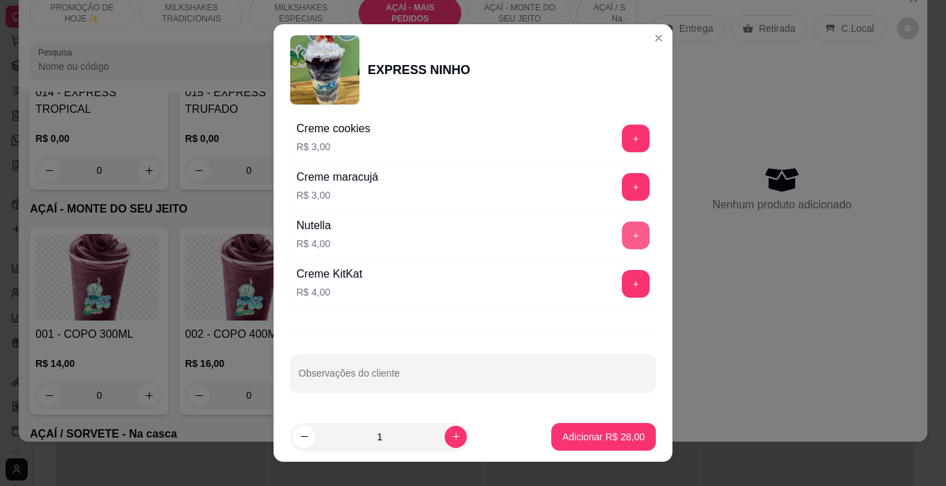
click at [622, 232] on button "+" at bounding box center [636, 236] width 28 height 28
click at [605, 445] on button "Adicionar R$ 32,00" at bounding box center [603, 437] width 105 height 28
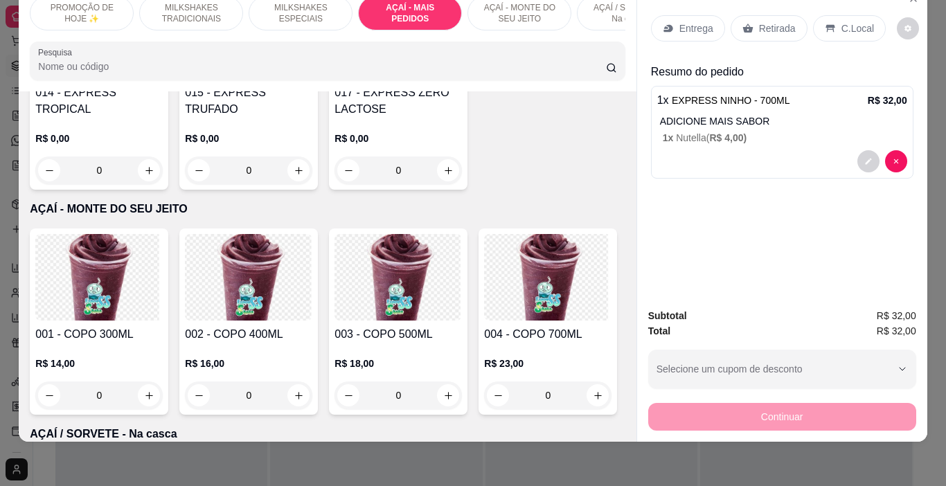
click at [681, 21] on p "Entrega" at bounding box center [696, 28] width 34 height 14
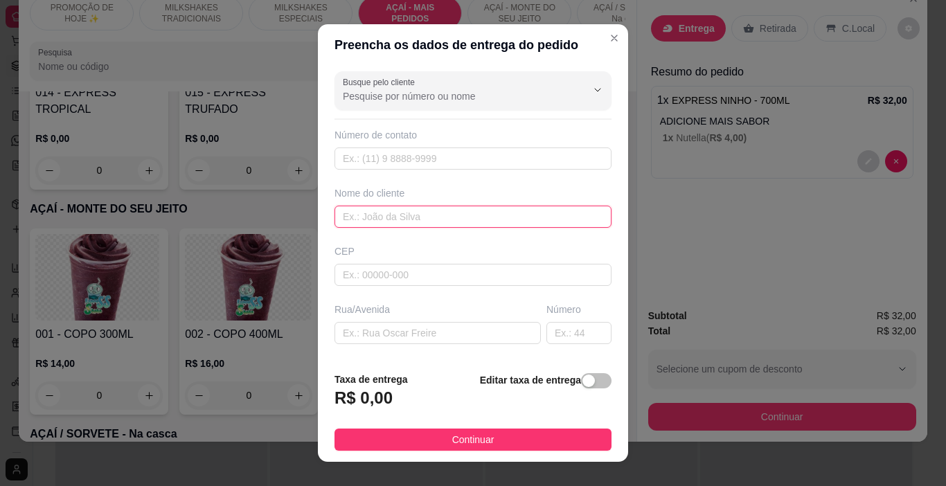
click at [433, 228] on input "text" at bounding box center [472, 217] width 277 height 22
type input "FRAN"
click at [475, 451] on footer "Taxa de entrega R$ 0,00 Editar taxa de entrega Continuar" at bounding box center [473, 411] width 310 height 101
drag, startPoint x: 483, startPoint y: 446, endPoint x: 556, endPoint y: 436, distance: 74.1
click at [485, 445] on button "Continuar" at bounding box center [472, 440] width 277 height 22
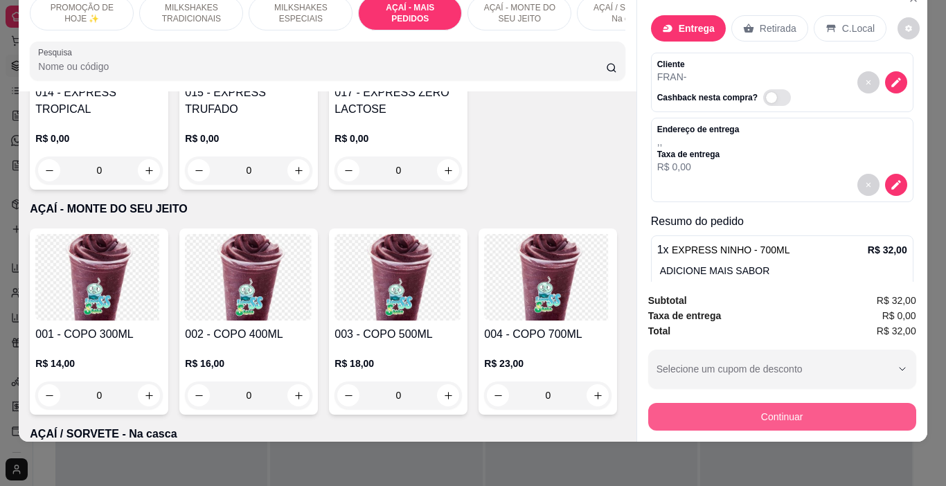
click at [682, 406] on button "Continuar" at bounding box center [782, 417] width 268 height 28
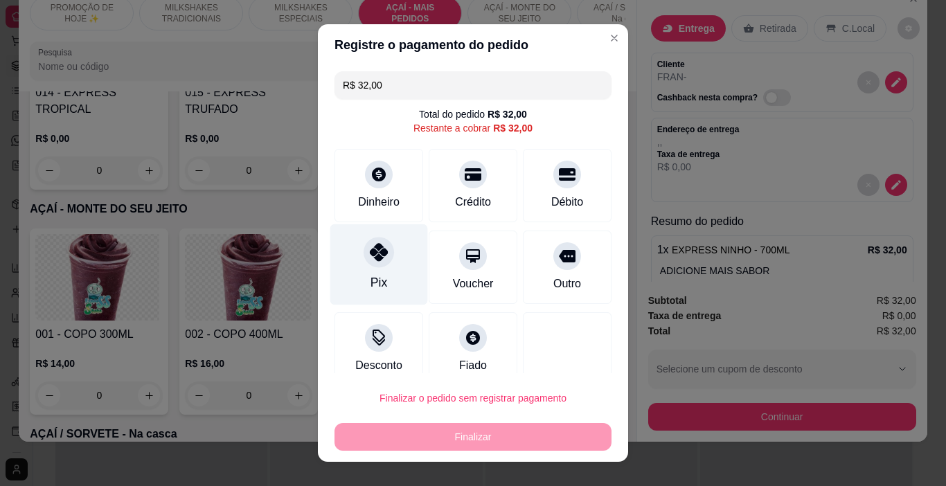
click at [371, 271] on div "Pix" at bounding box center [379, 264] width 98 height 81
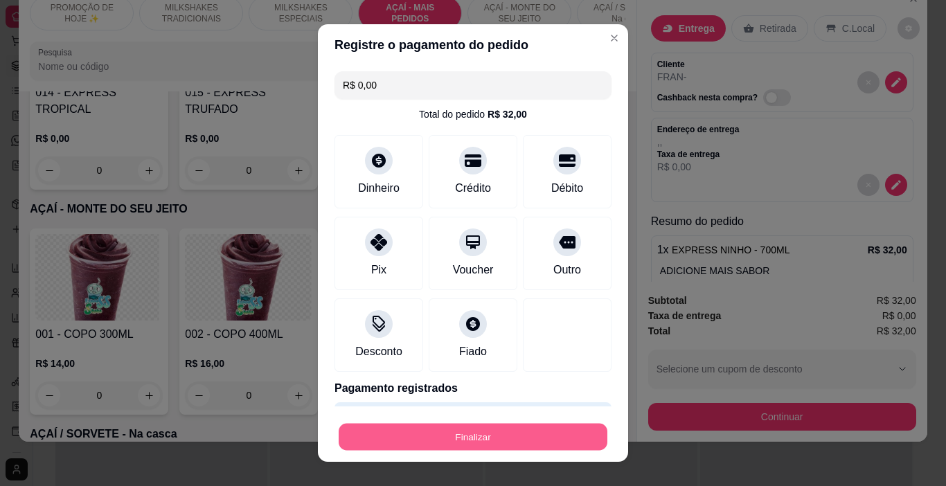
click at [415, 436] on button "Finalizar" at bounding box center [473, 437] width 269 height 27
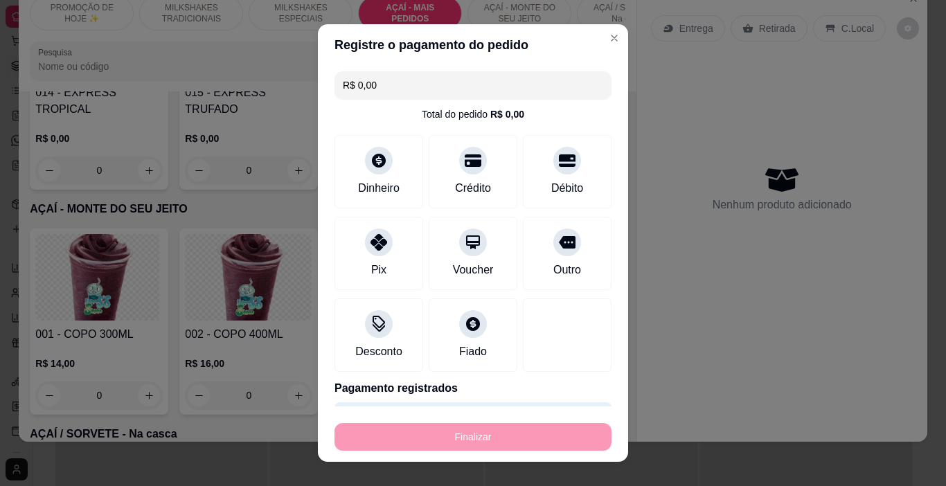
type input "-R$ 32,00"
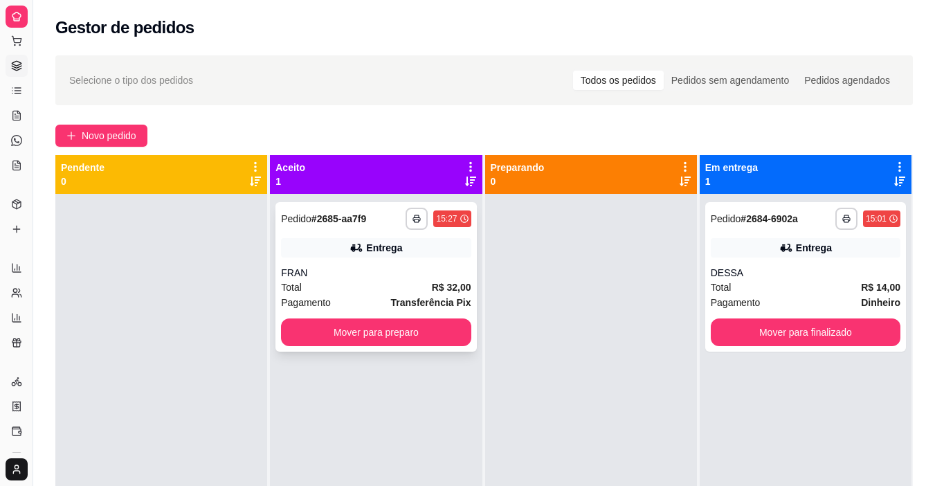
drag, startPoint x: 439, startPoint y: 298, endPoint x: 444, endPoint y: 287, distance: 11.5
click at [444, 287] on strong "R$ 32,00" at bounding box center [451, 287] width 39 height 11
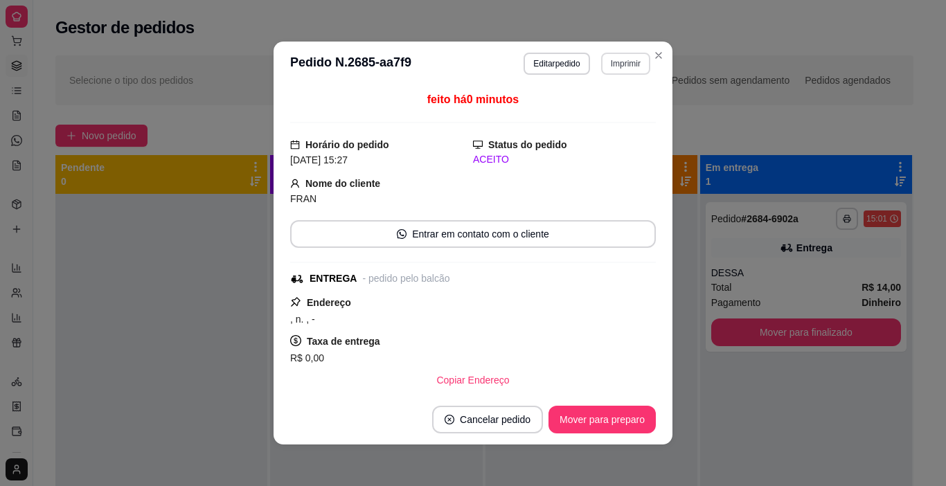
click at [629, 63] on button "Imprimir" at bounding box center [625, 64] width 49 height 22
click at [617, 107] on button "IMPRESSORA" at bounding box center [596, 112] width 100 height 22
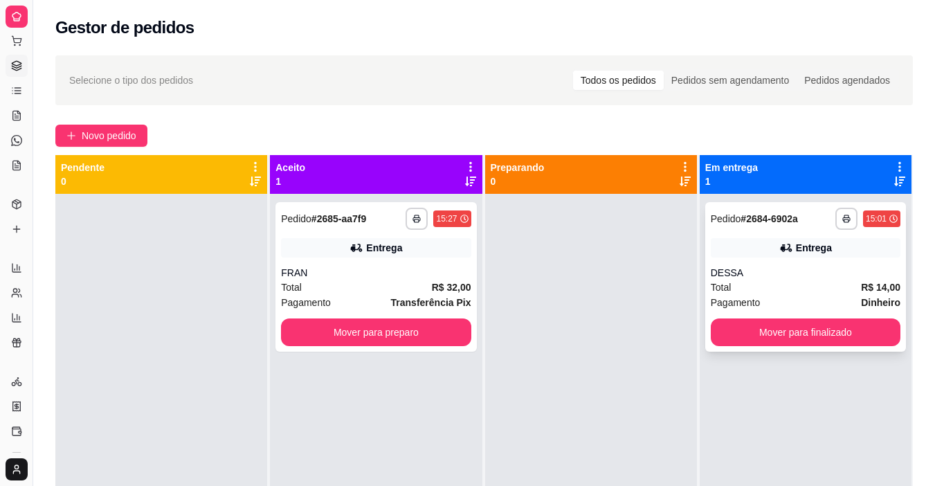
click at [787, 323] on button "Mover para finalizado" at bounding box center [806, 333] width 190 height 28
